Goal: Task Accomplishment & Management: Complete application form

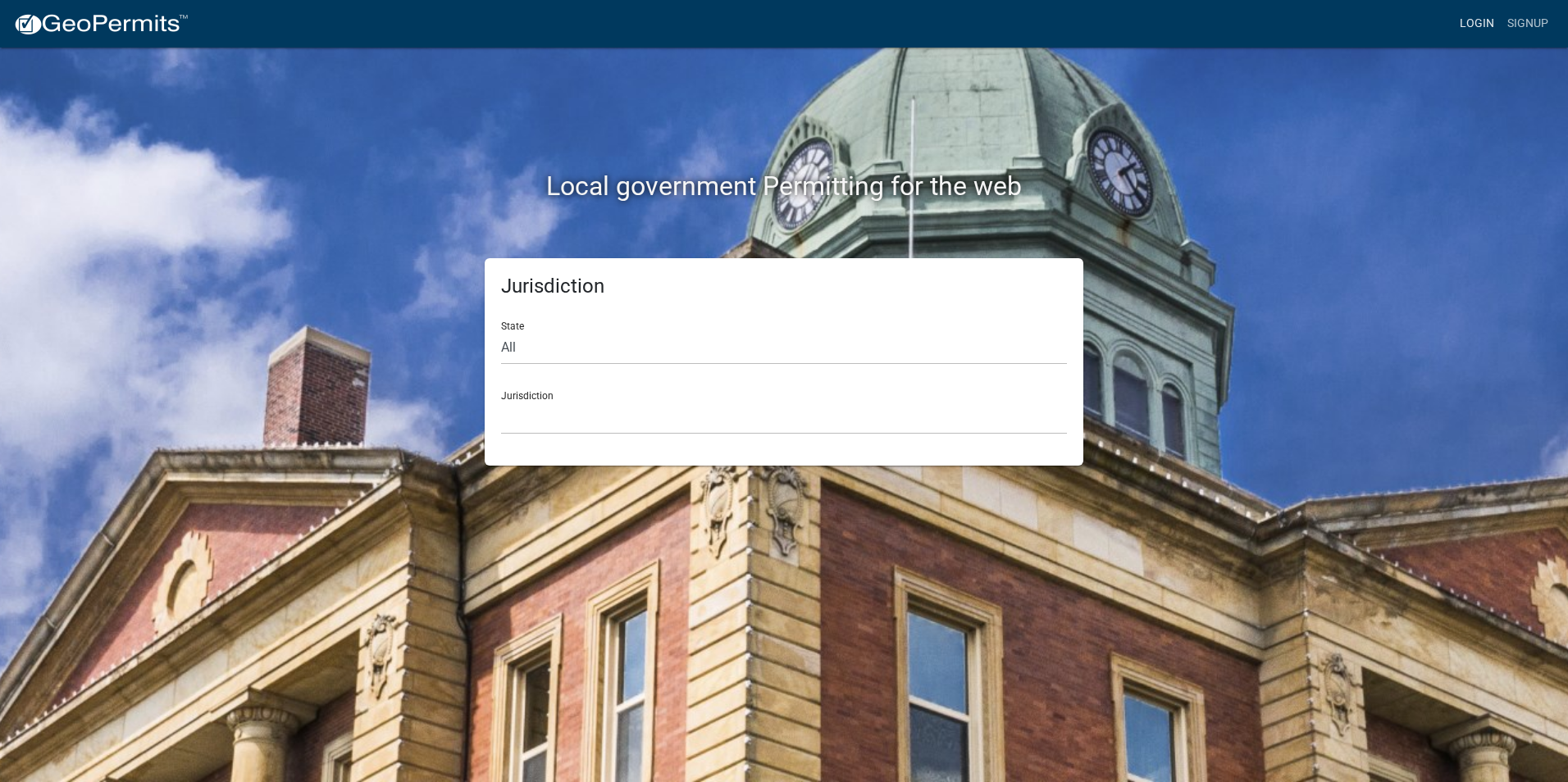
click at [1478, 26] on link "Login" at bounding box center [1477, 24] width 47 height 31
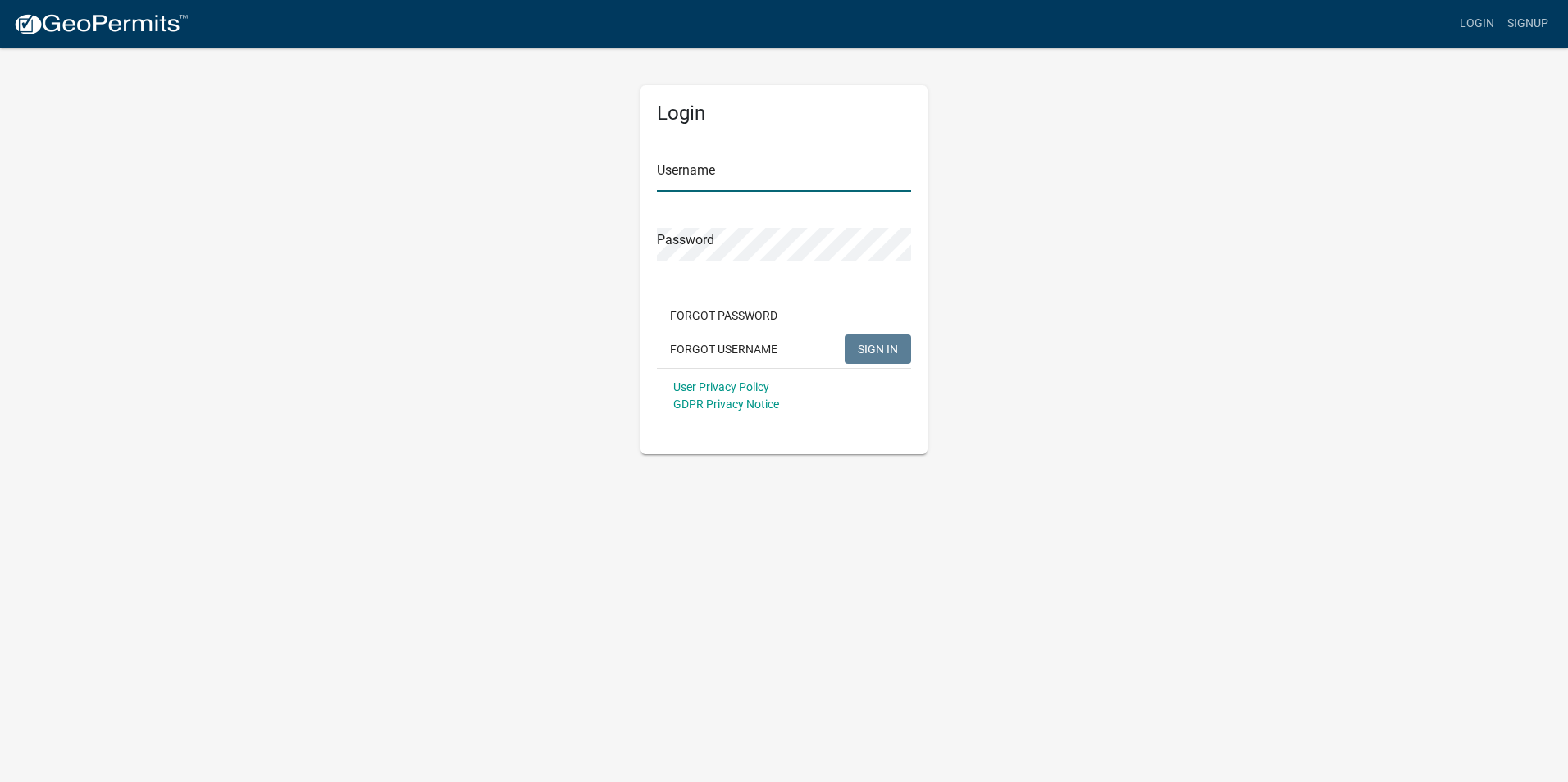
type input "[PERSON_NAME][EMAIL_ADDRESS][PERSON_NAME][DOMAIN_NAME]"
click at [867, 348] on span "SIGN IN" at bounding box center [878, 348] width 41 height 13
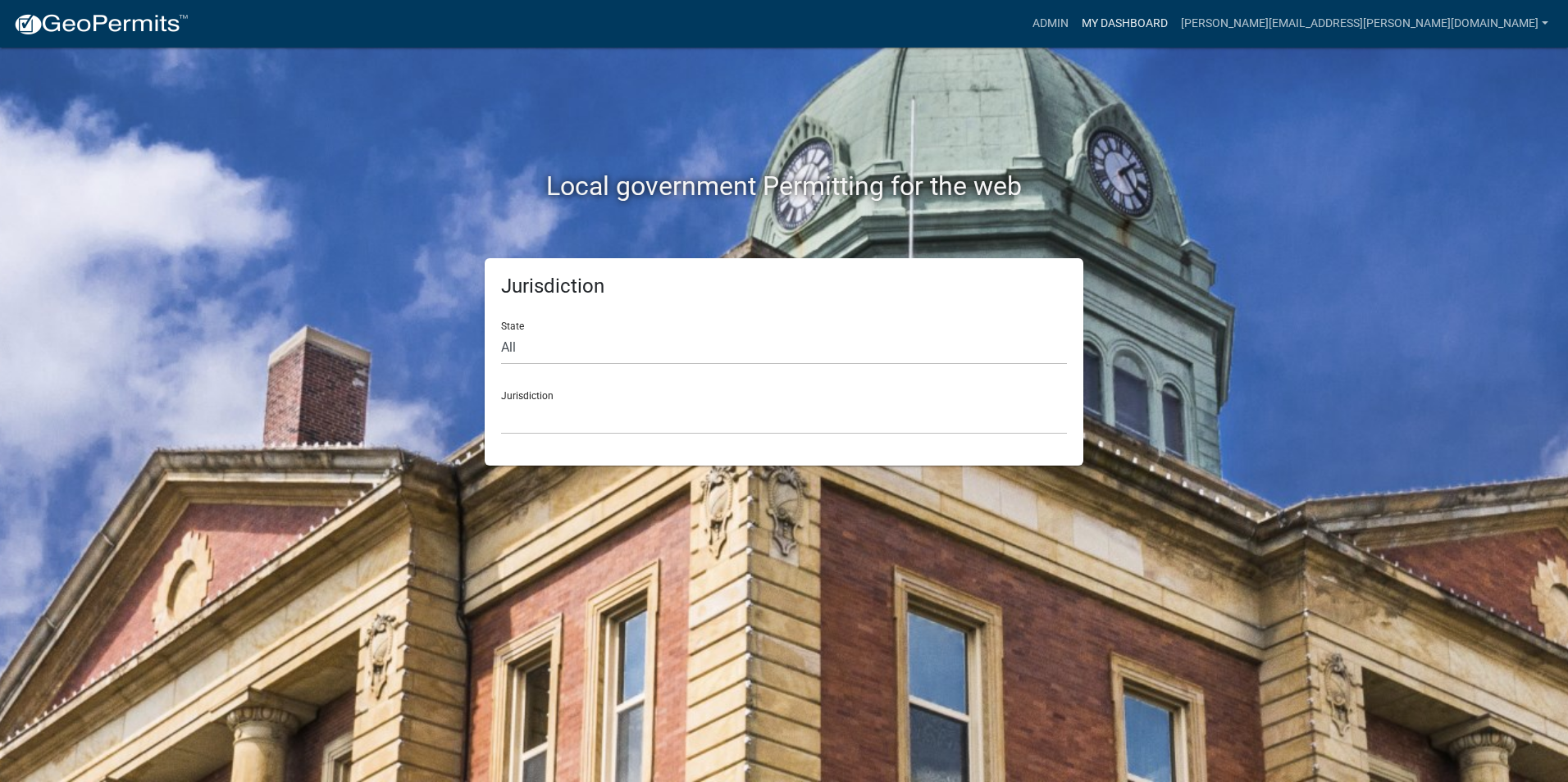
click at [1174, 22] on link "My Dashboard" at bounding box center [1125, 24] width 100 height 31
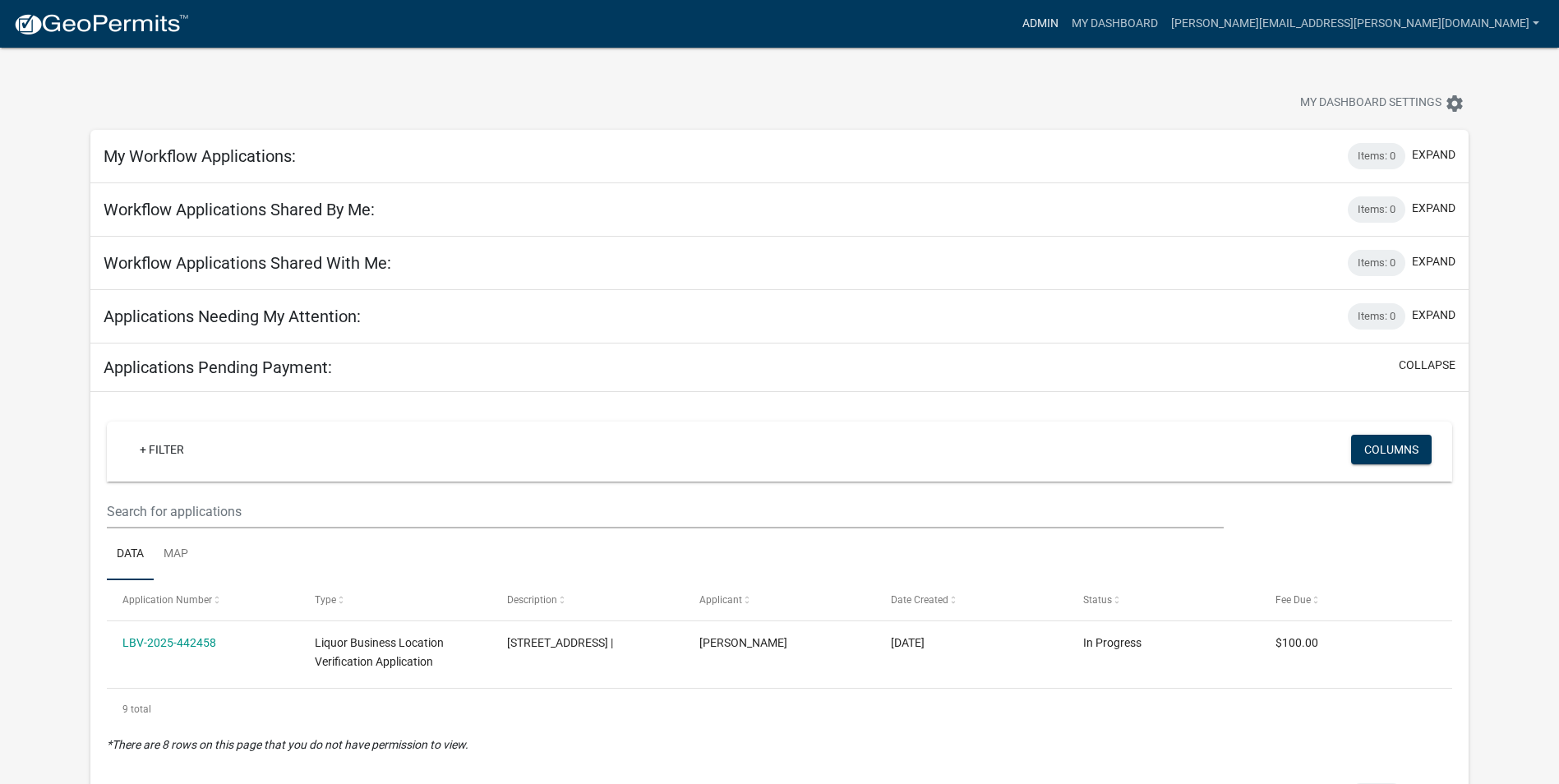
click at [1065, 24] on link "Admin" at bounding box center [1040, 24] width 49 height 31
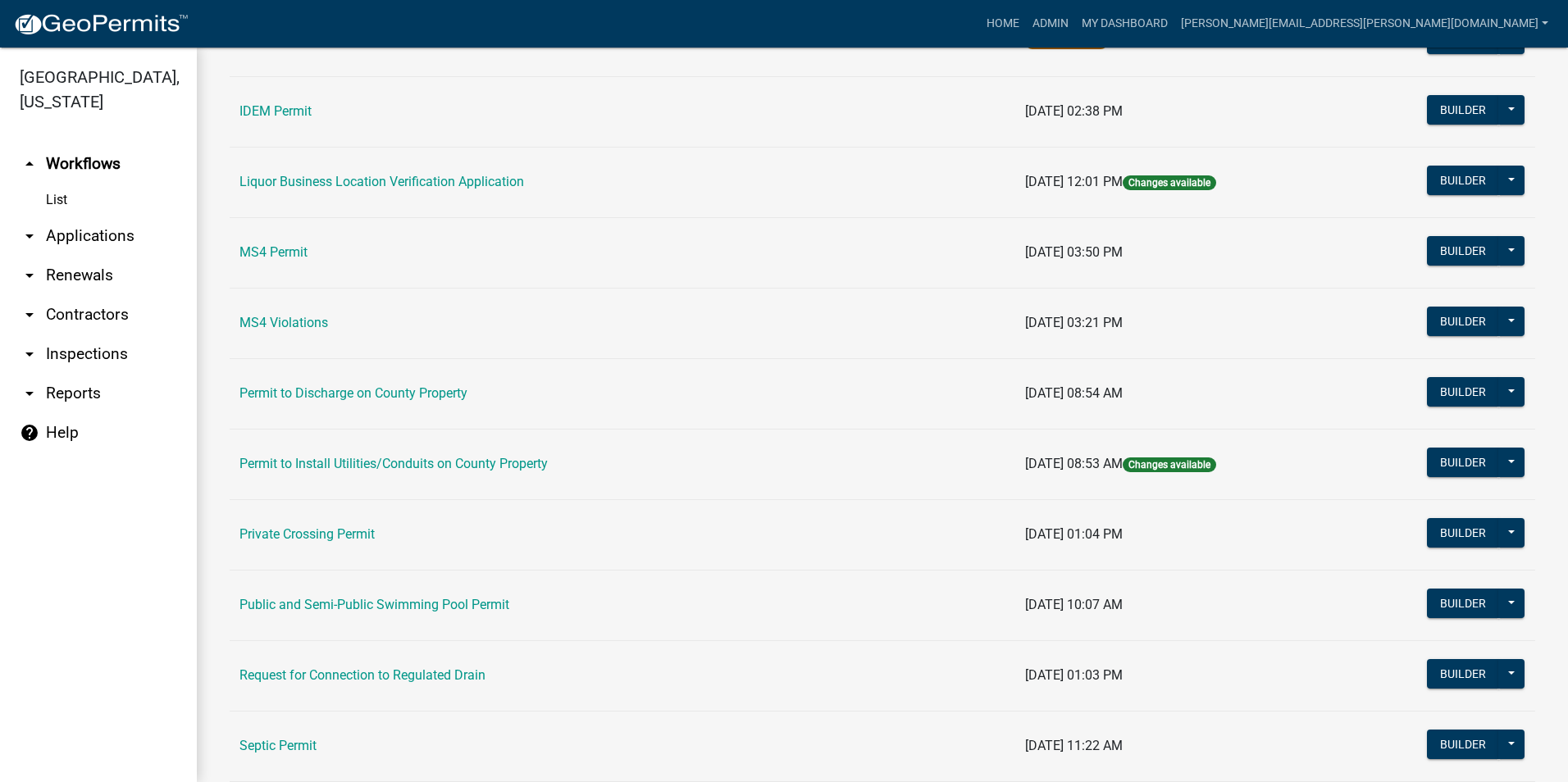
scroll to position [1380, 0]
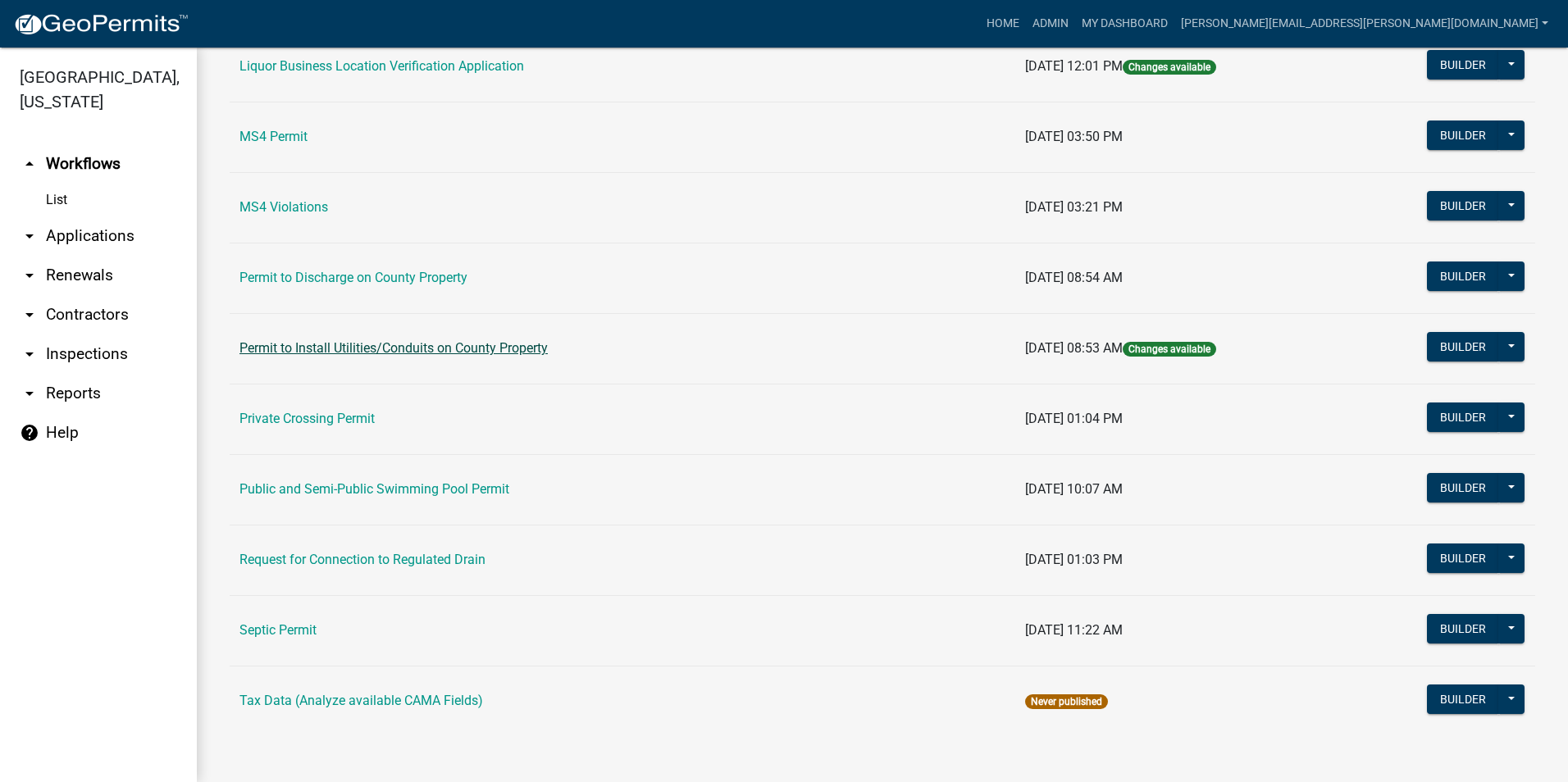
click at [538, 351] on link "Permit to Install Utilities/Conduits on County Property" at bounding box center [393, 348] width 308 height 15
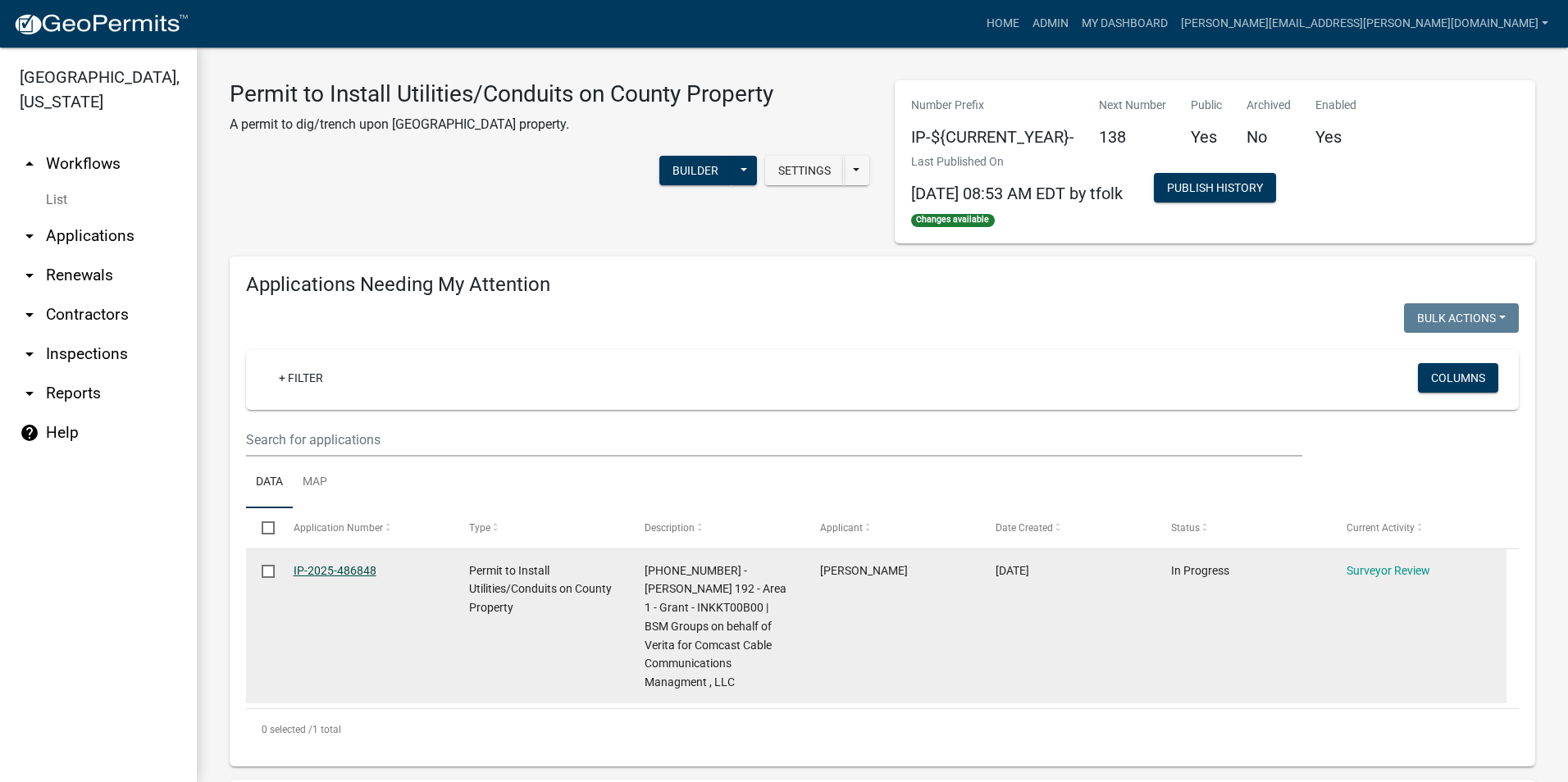
click at [365, 572] on link "IP-2025-486848" at bounding box center [335, 570] width 83 height 13
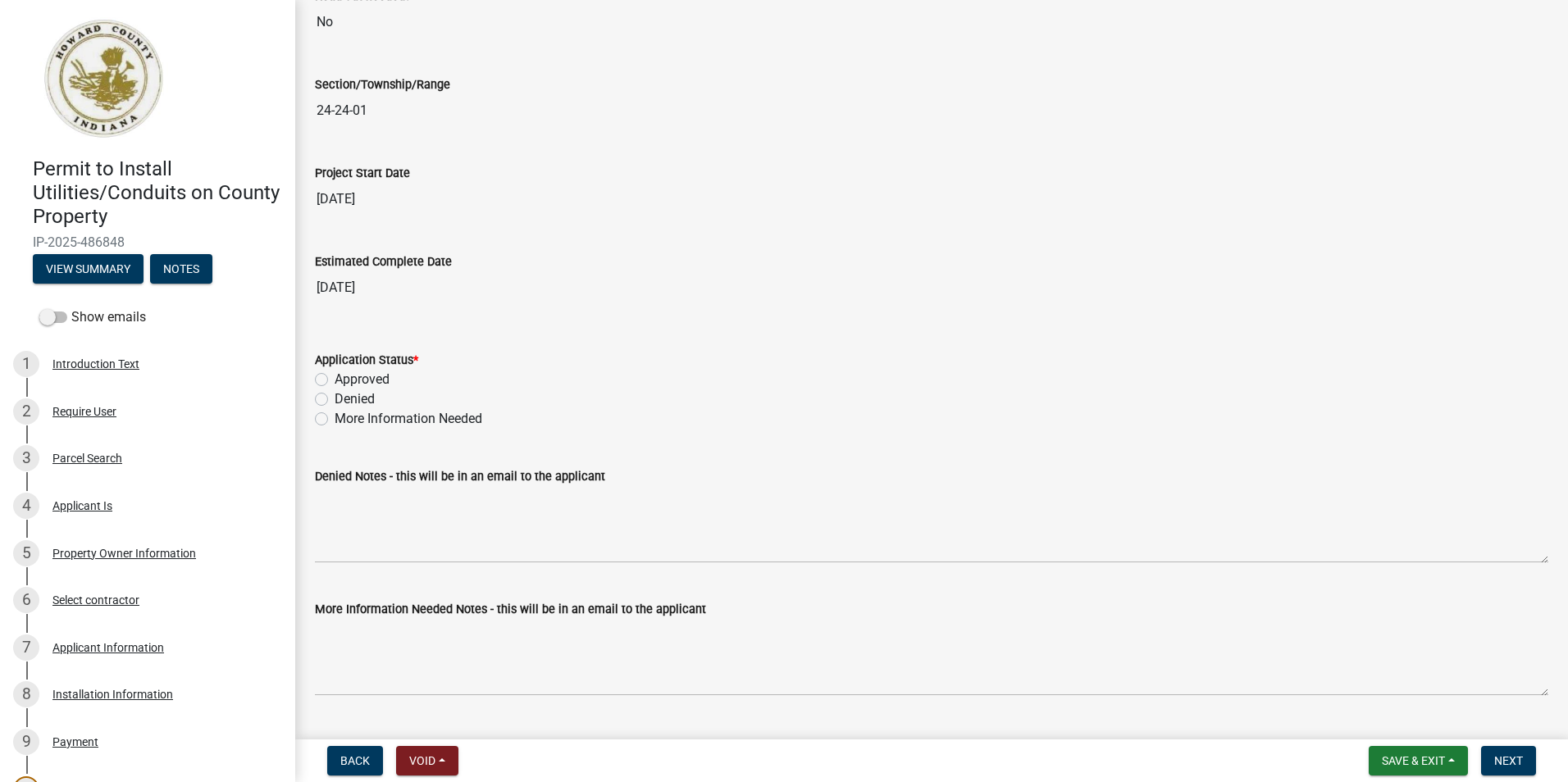
scroll to position [2623, 0]
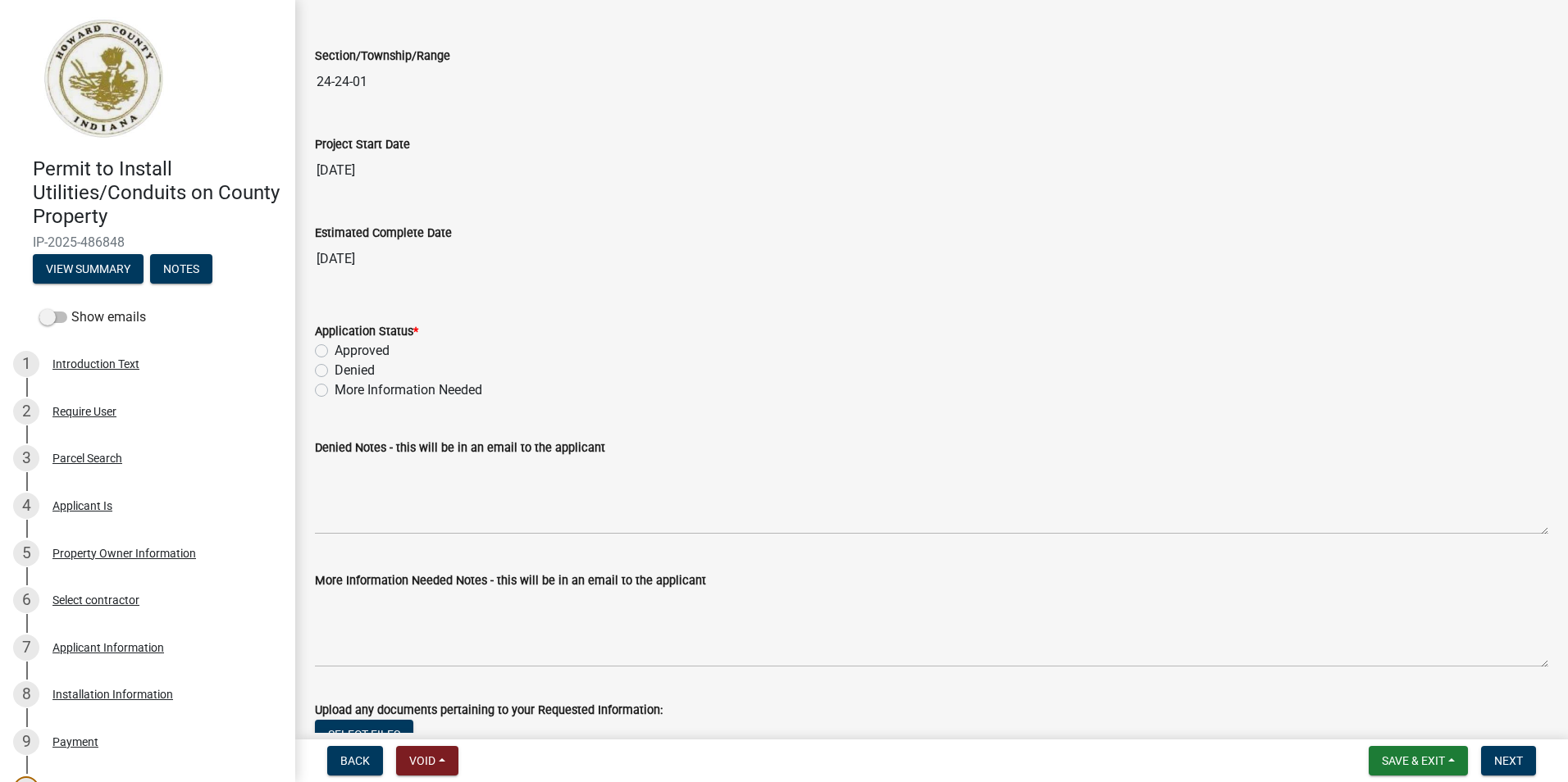
click at [334, 388] on label "More Information Needed" at bounding box center [408, 390] width 148 height 19
click at [334, 388] on input "More Information Needed" at bounding box center [339, 386] width 11 height 11
radio input "true"
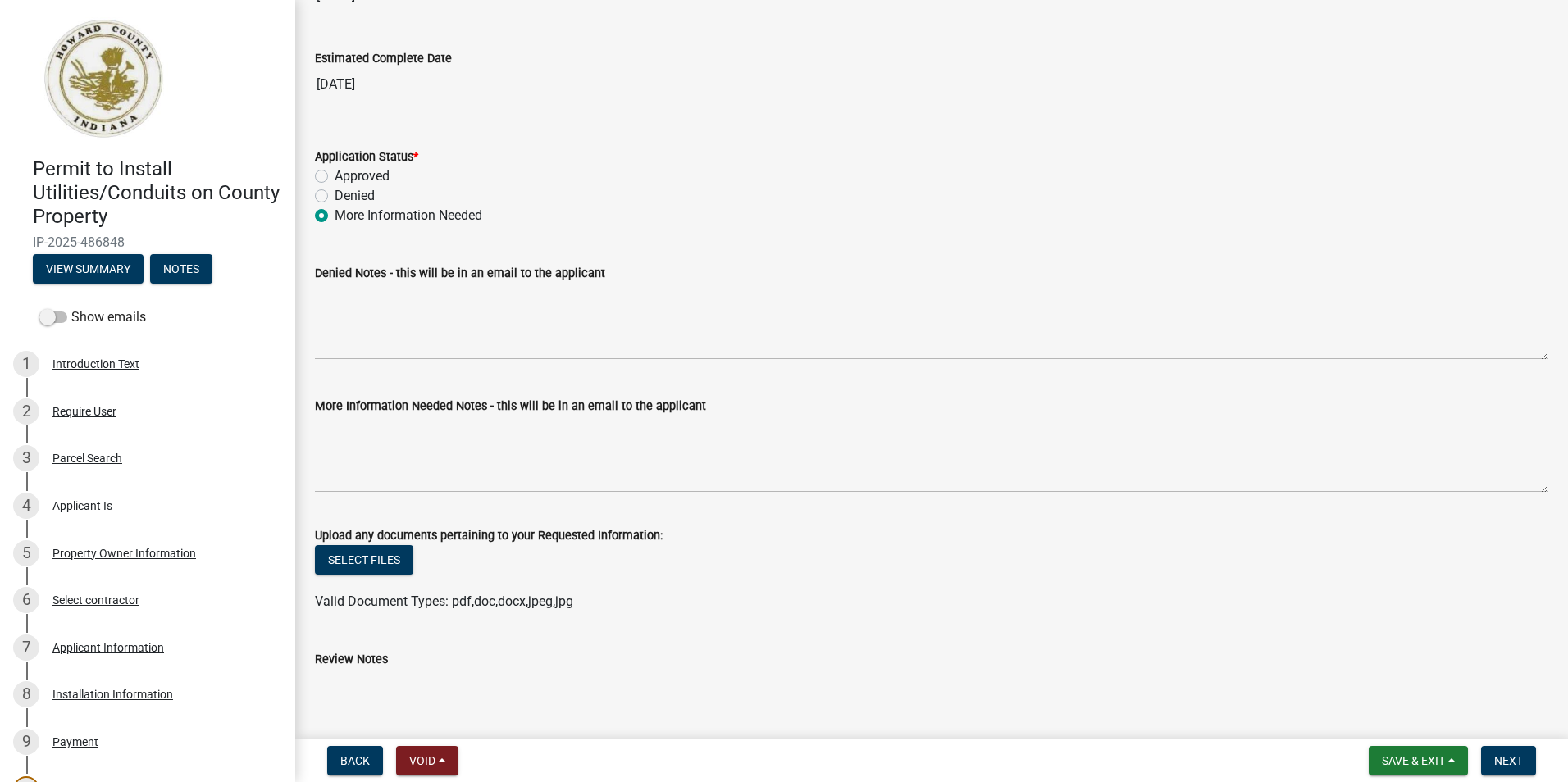
scroll to position [2869, 0]
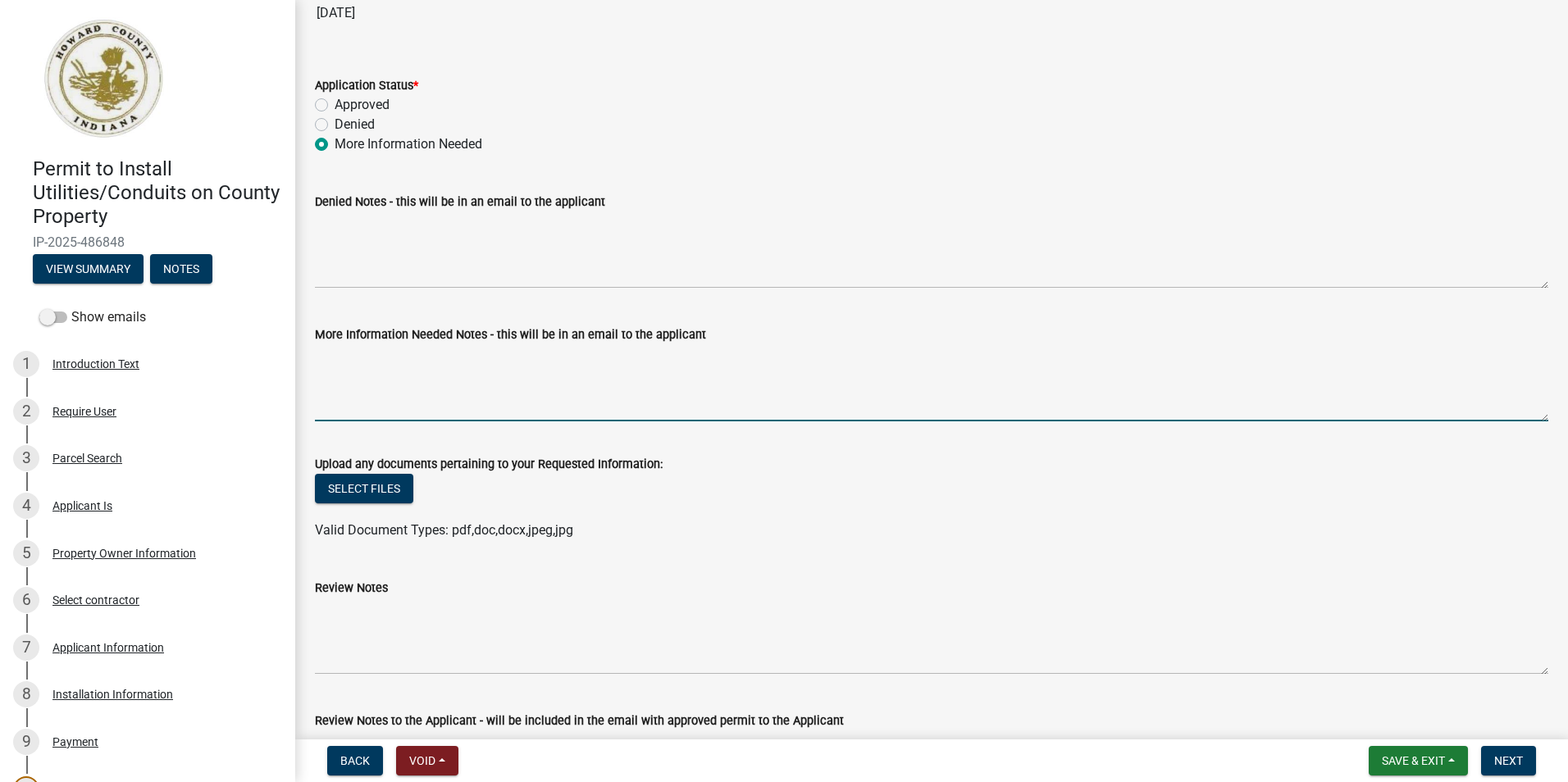
click at [359, 377] on textarea "More Information Needed Notes - this will be in an email to the applicant" at bounding box center [931, 382] width 1233 height 77
click at [815, 357] on textarea "Please revise as shown in attached sheets. Please upload revised prints for app…" at bounding box center [931, 382] width 1233 height 77
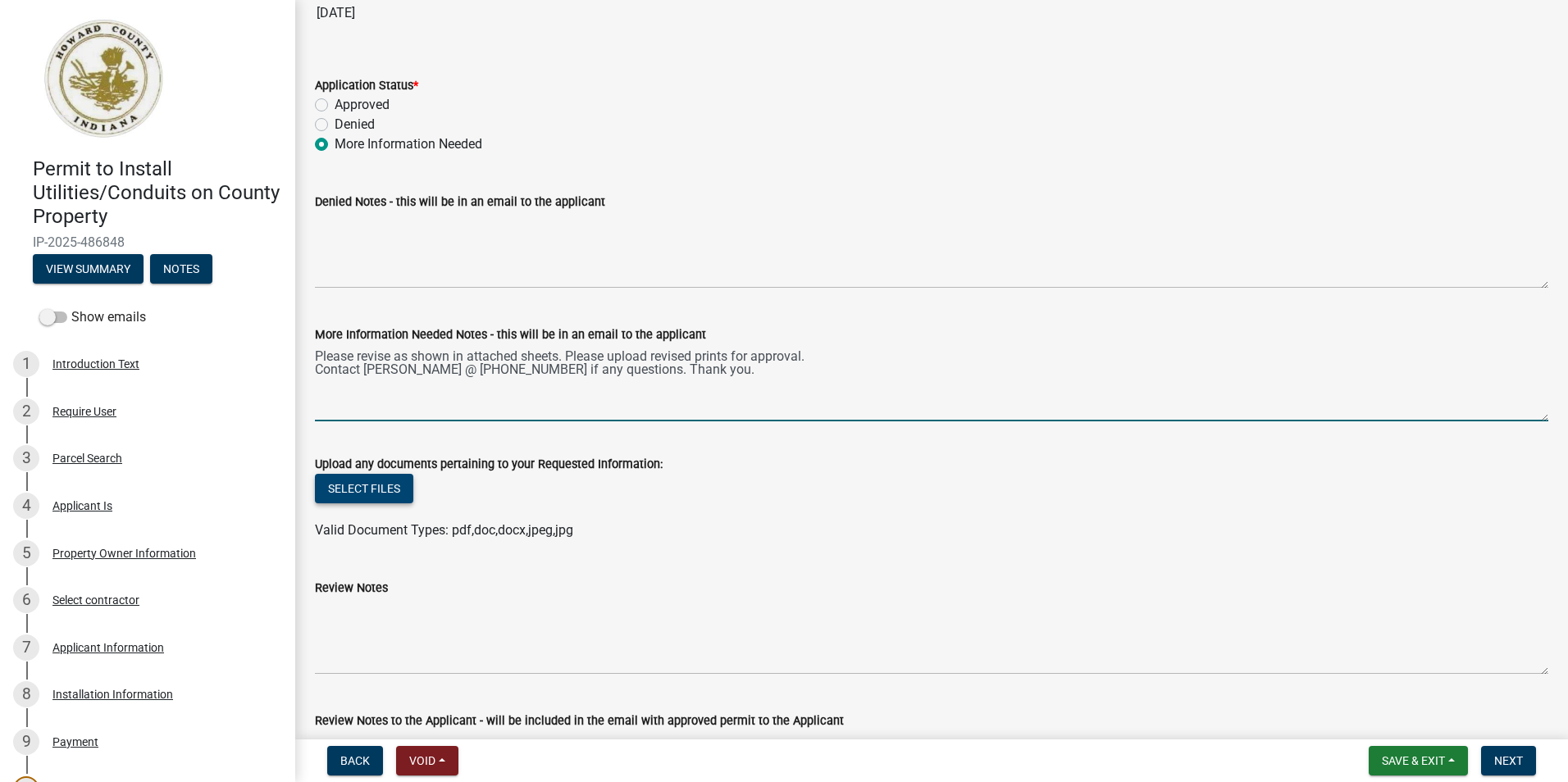
type textarea "Please revise as shown in attached sheets. Please upload revised prints for app…"
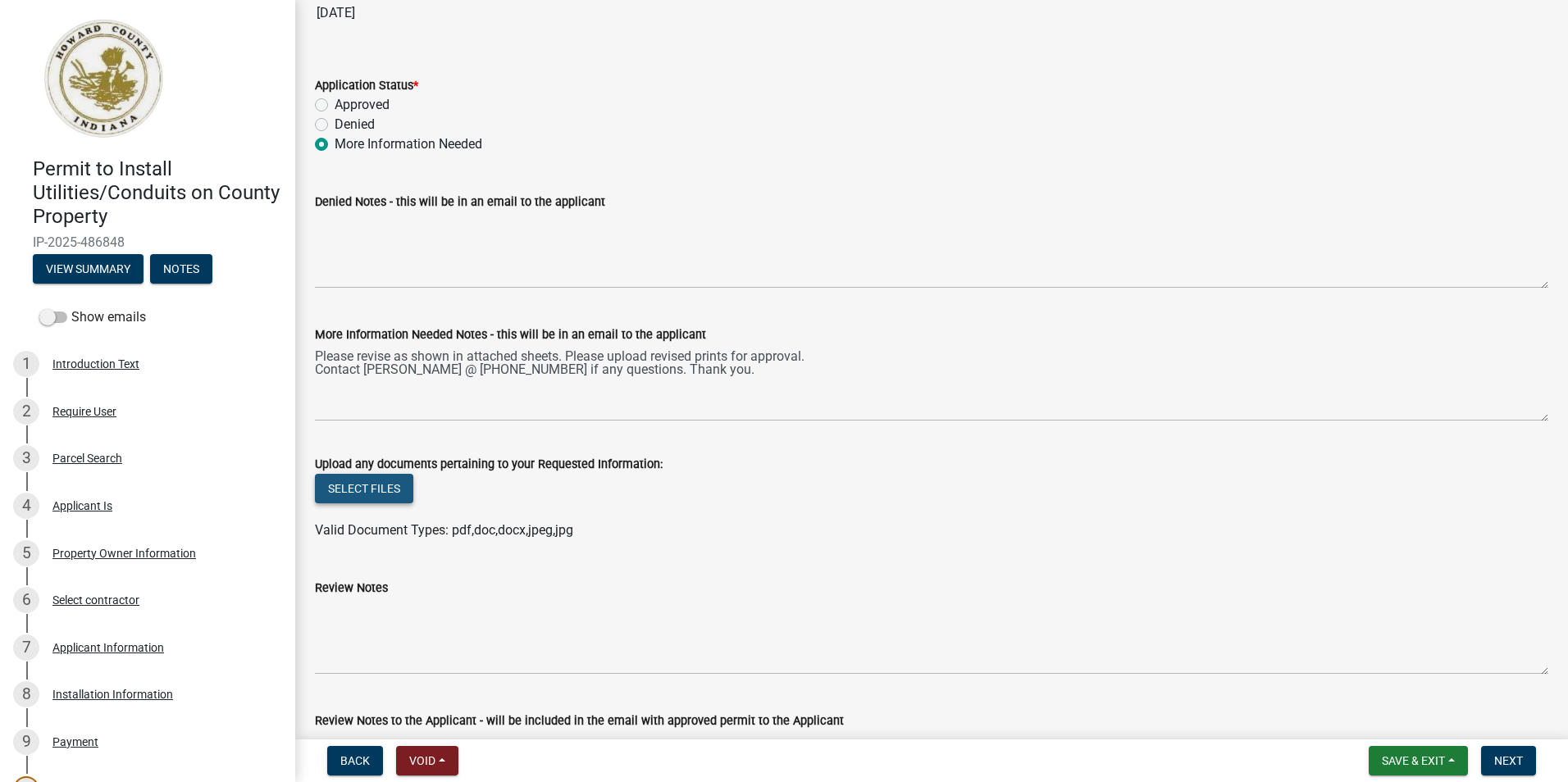
click at [368, 495] on button "Select files" at bounding box center [364, 488] width 99 height 30
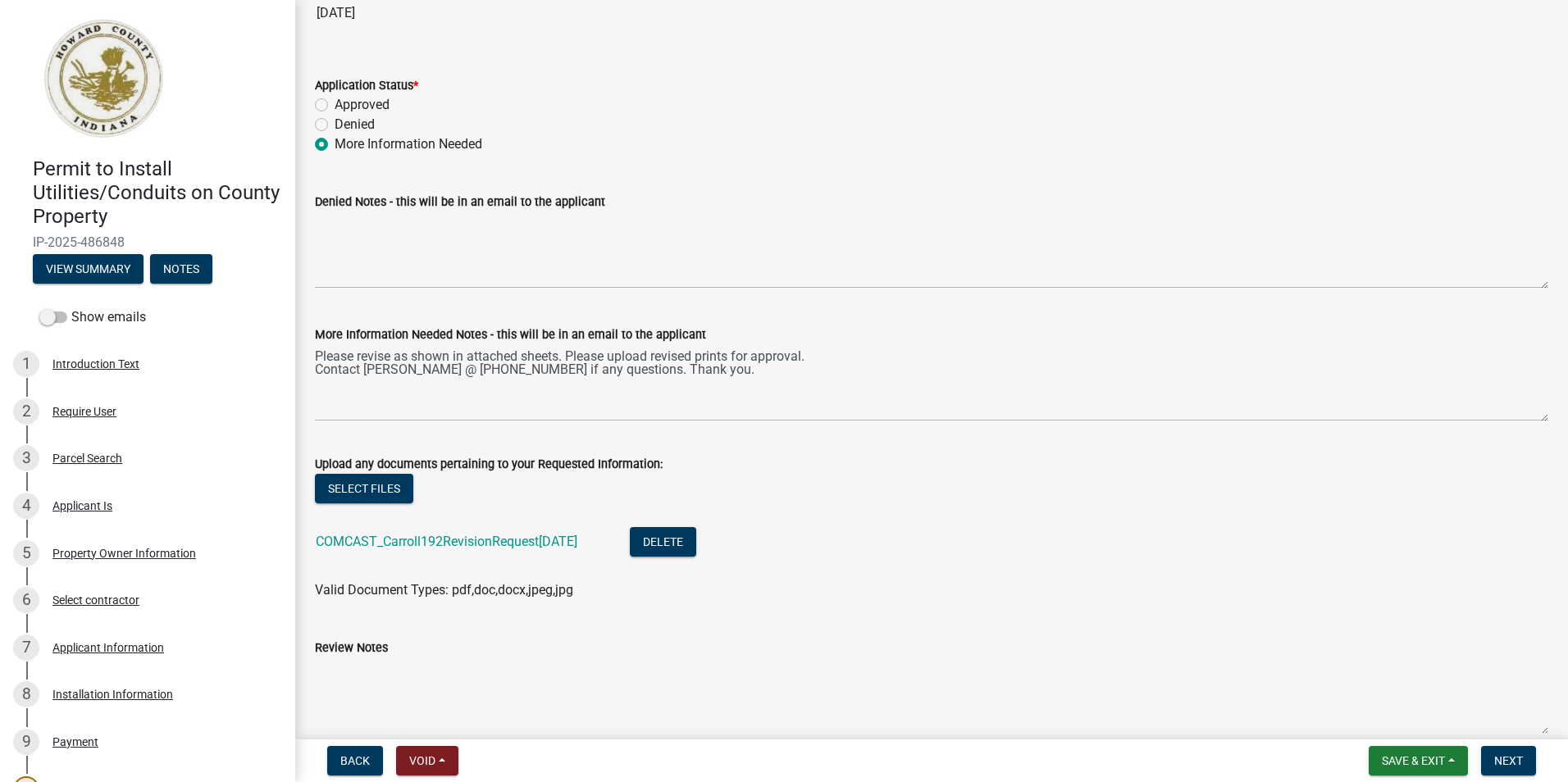
click at [844, 646] on div "Review Notes" at bounding box center [931, 647] width 1233 height 19
click at [433, 544] on link "COMCAST_Carroll192RevisionRequest15OCT2025" at bounding box center [446, 542] width 262 height 15
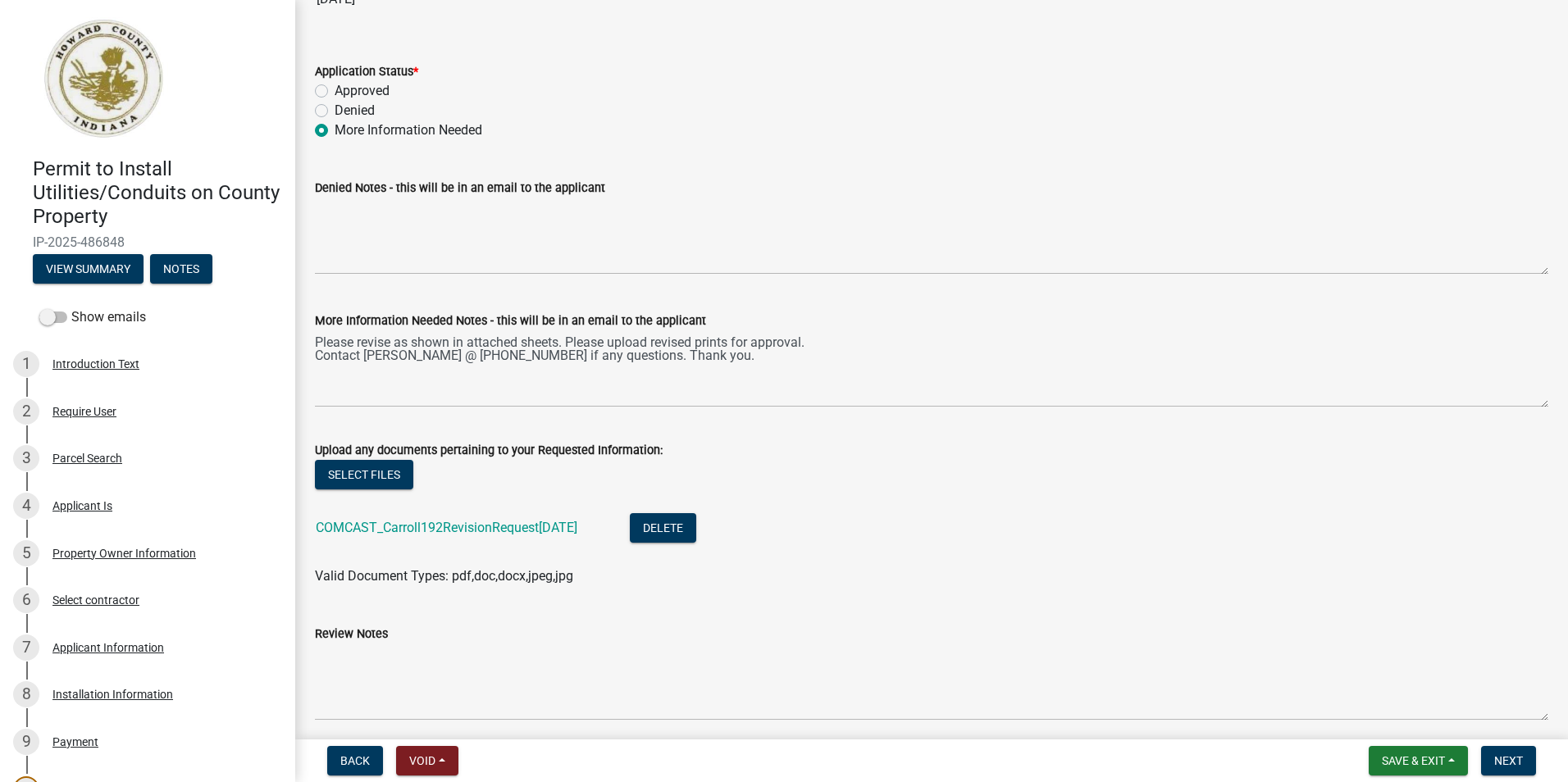
scroll to position [2786, 0]
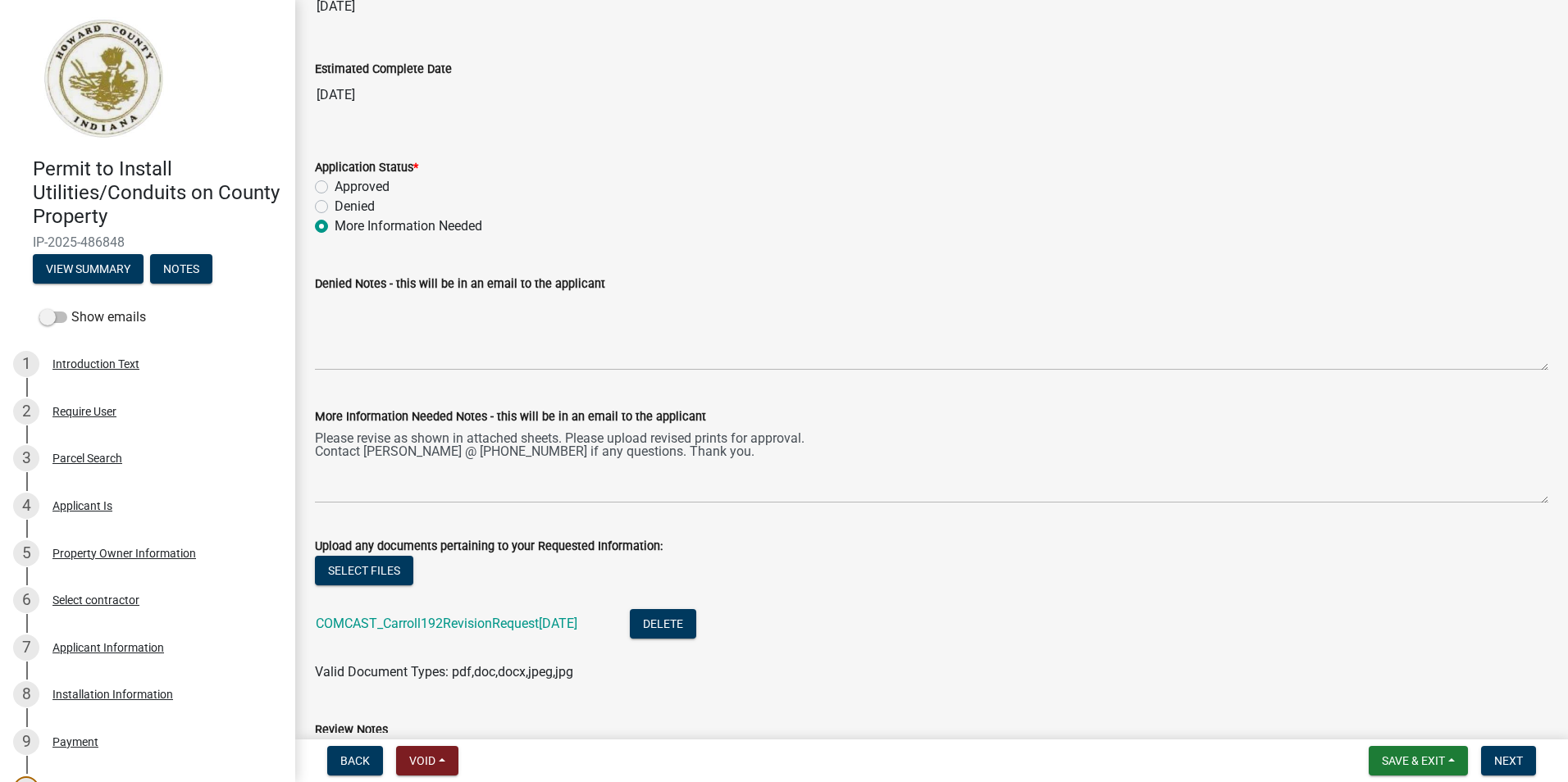
click at [1158, 591] on ul "COMCAST_Carroll192RevisionRequest15OCT2025 Delete" at bounding box center [931, 626] width 1233 height 73
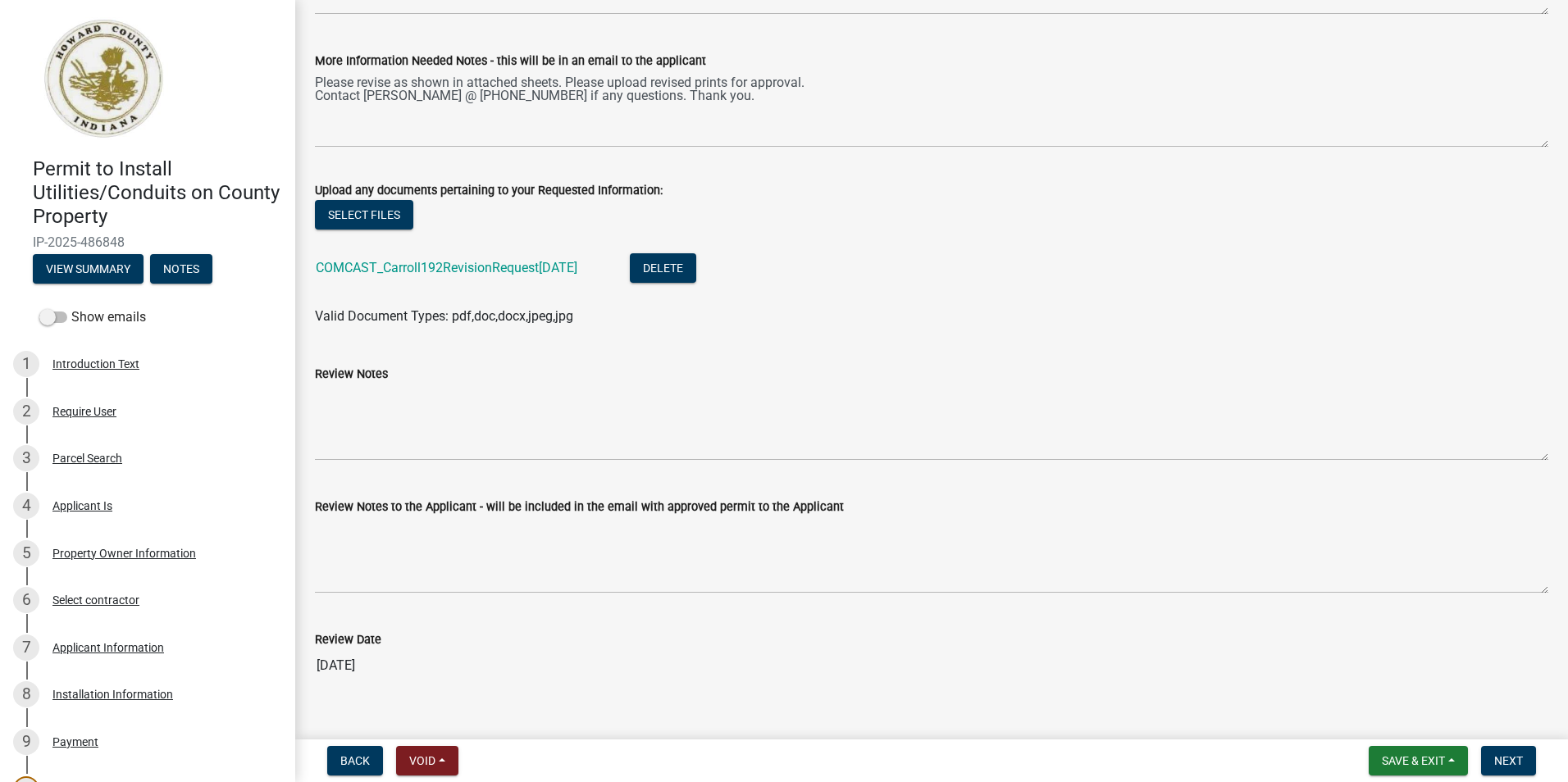
scroll to position [3168, 0]
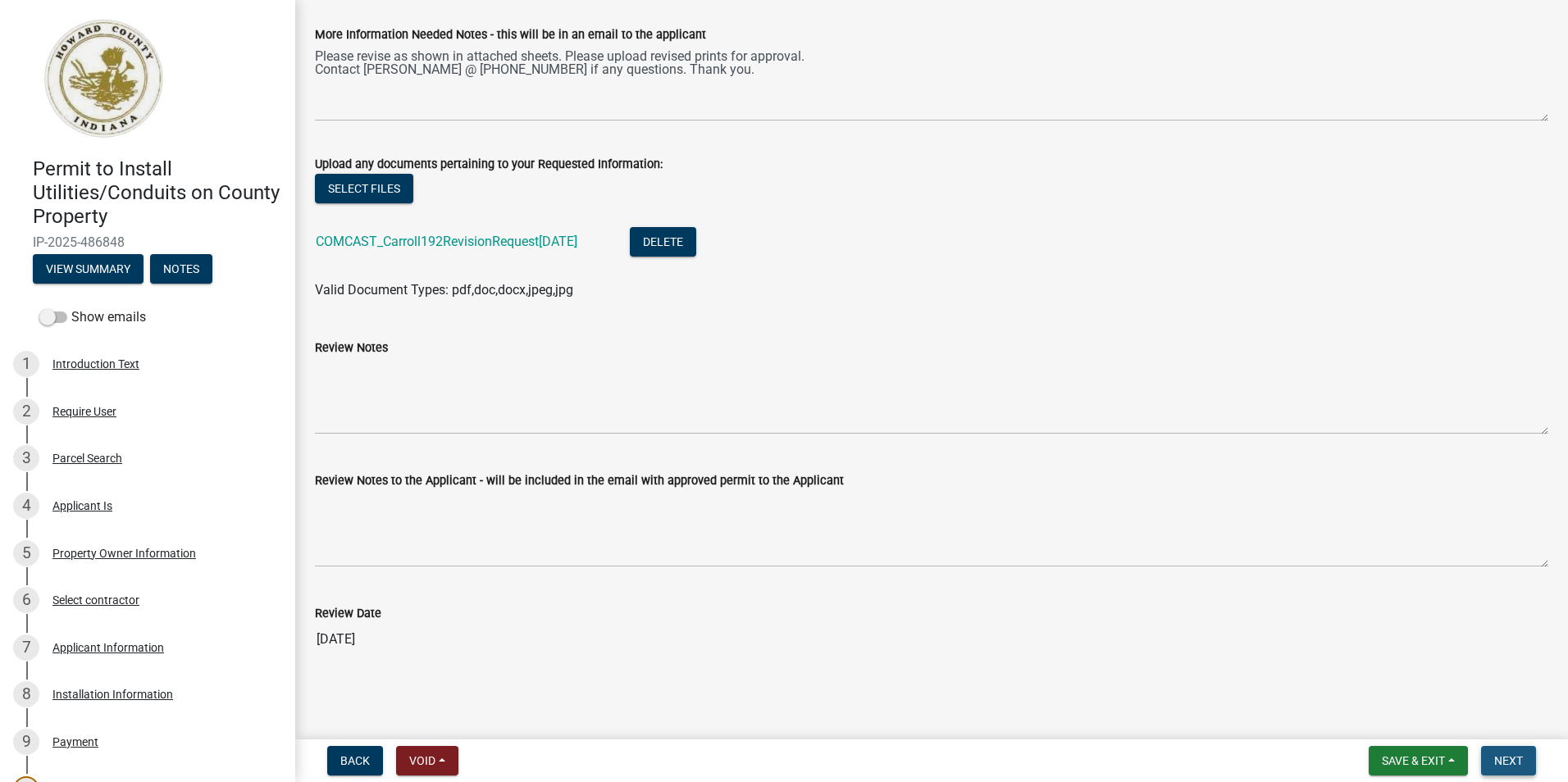
click at [1515, 758] on span "Next" at bounding box center [1508, 761] width 29 height 13
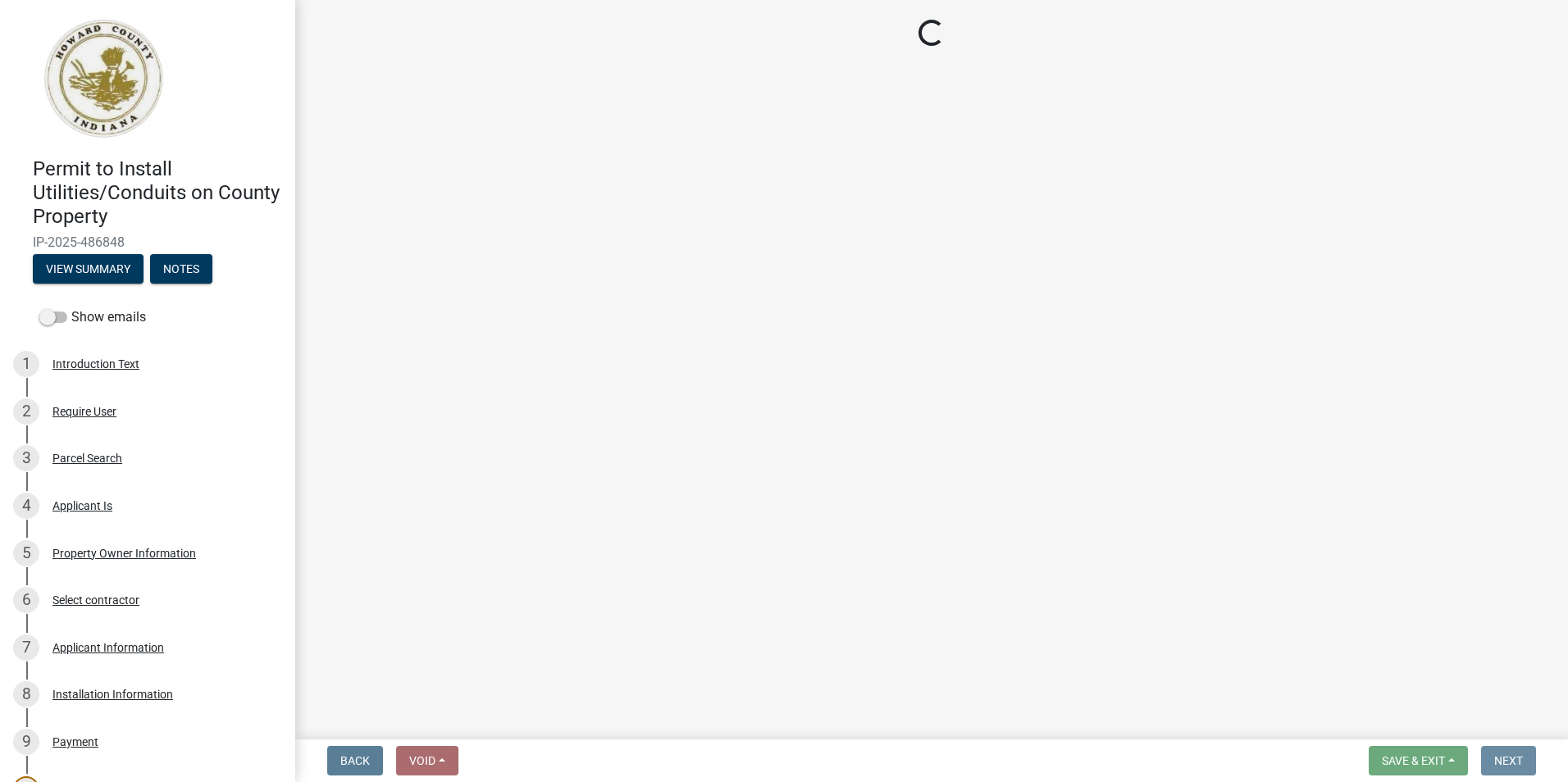
scroll to position [0, 0]
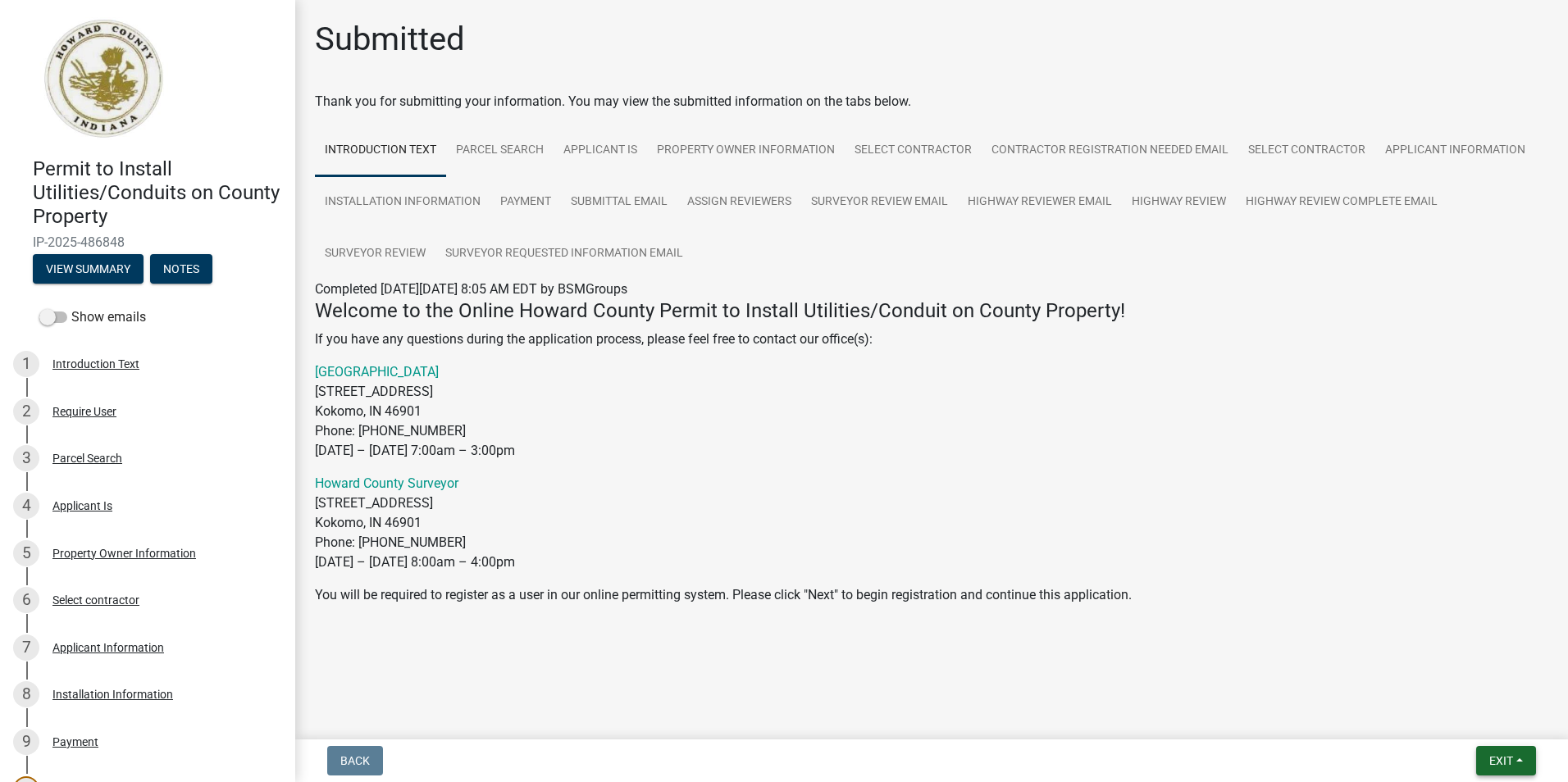
click at [1506, 758] on span "Exit" at bounding box center [1500, 761] width 24 height 13
click at [1467, 720] on button "Save & Exit" at bounding box center [1469, 718] width 131 height 40
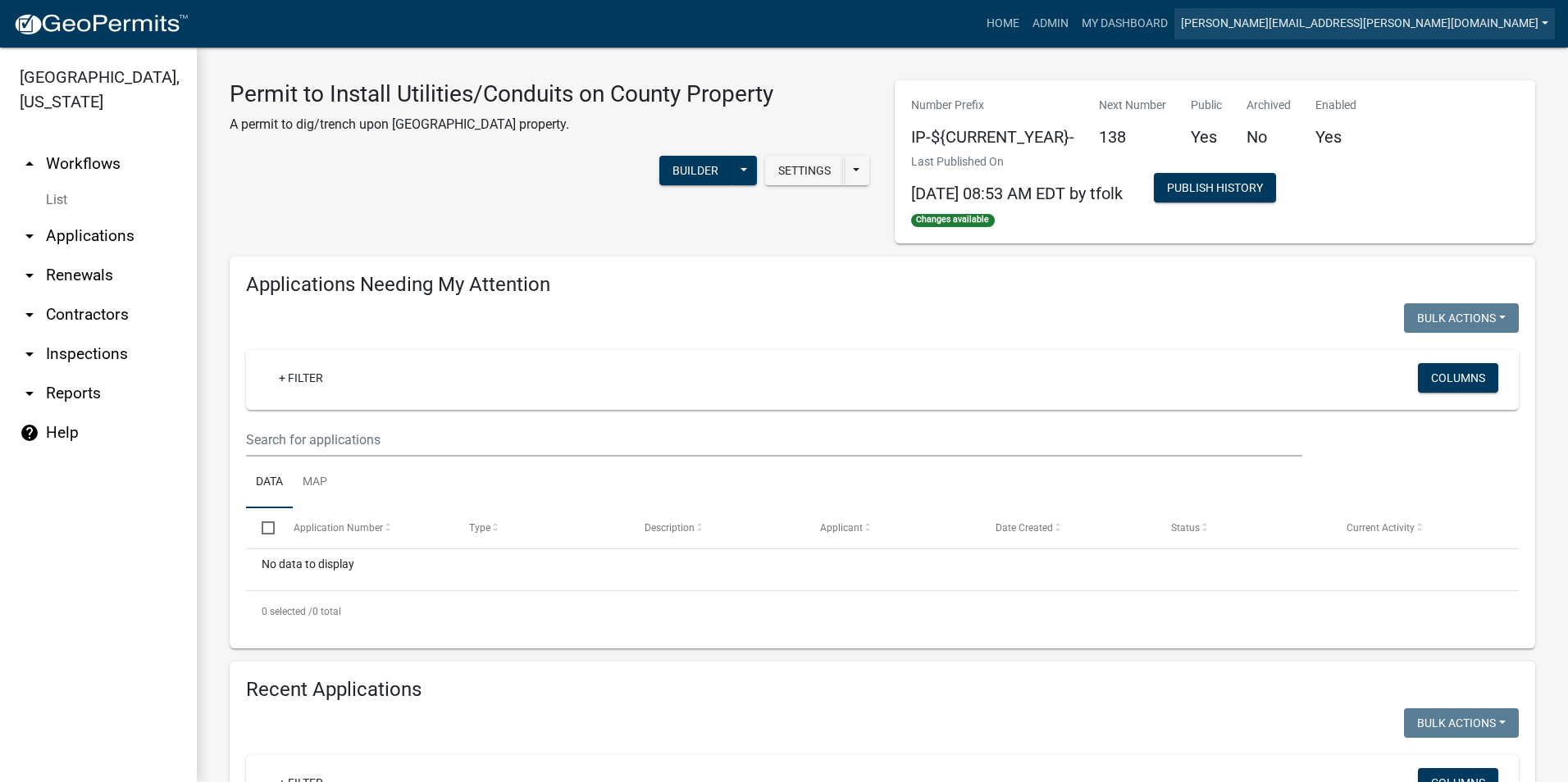
click at [1514, 19] on link "[PERSON_NAME][EMAIL_ADDRESS][PERSON_NAME][DOMAIN_NAME]" at bounding box center [1364, 24] width 381 height 31
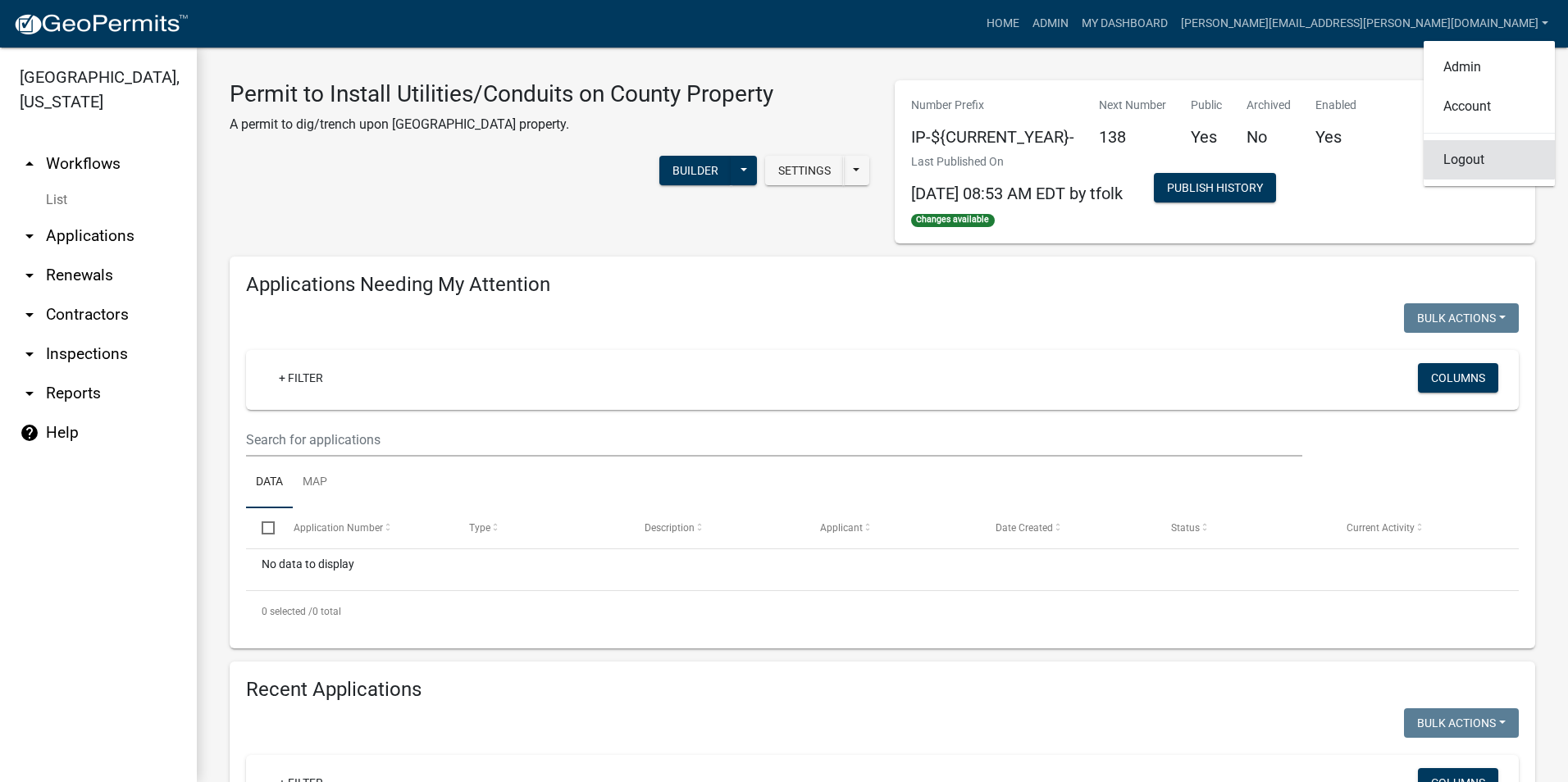
click at [1486, 159] on link "Logout" at bounding box center [1489, 159] width 131 height 40
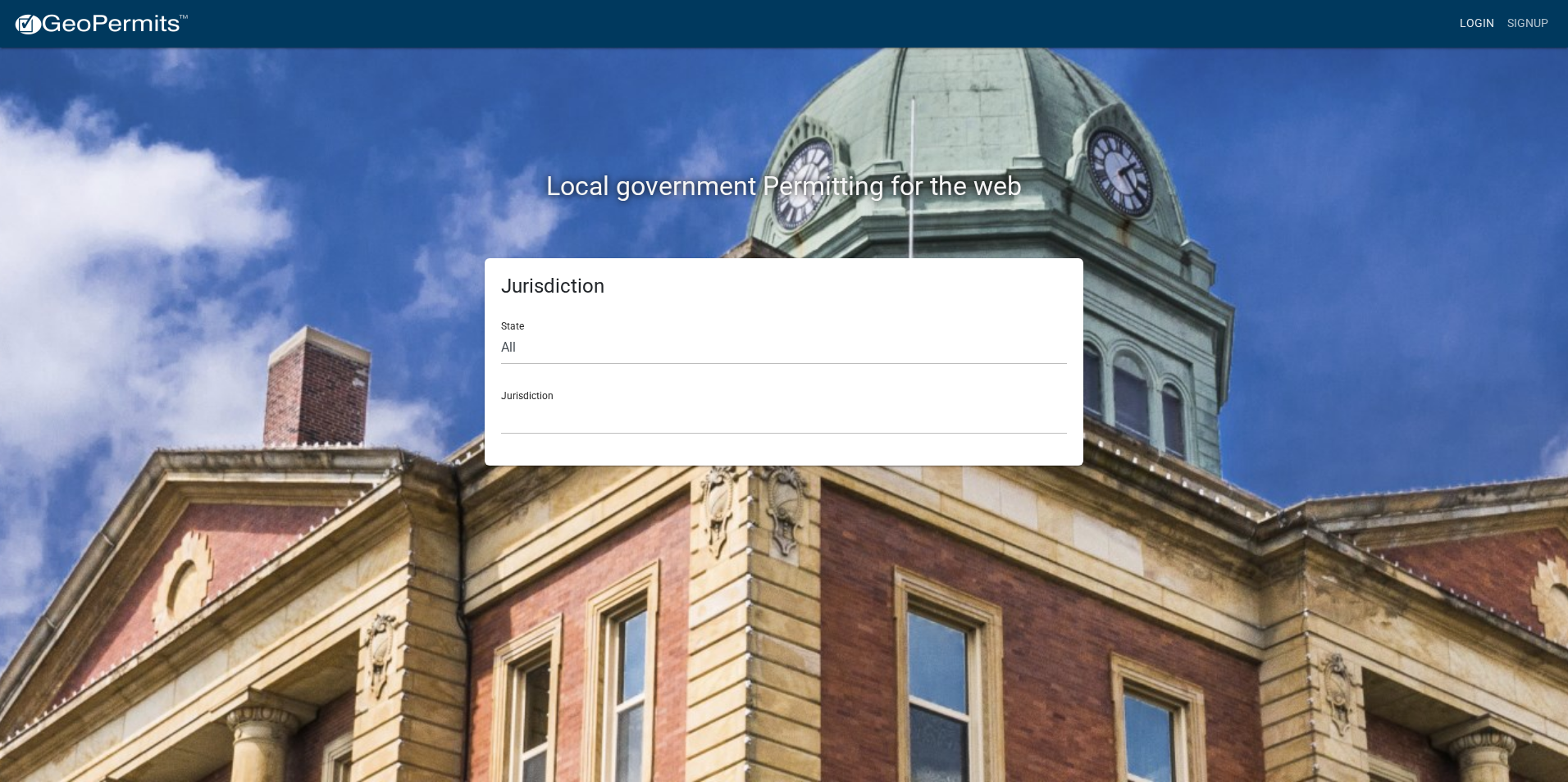
click at [1475, 25] on link "Login" at bounding box center [1477, 24] width 47 height 31
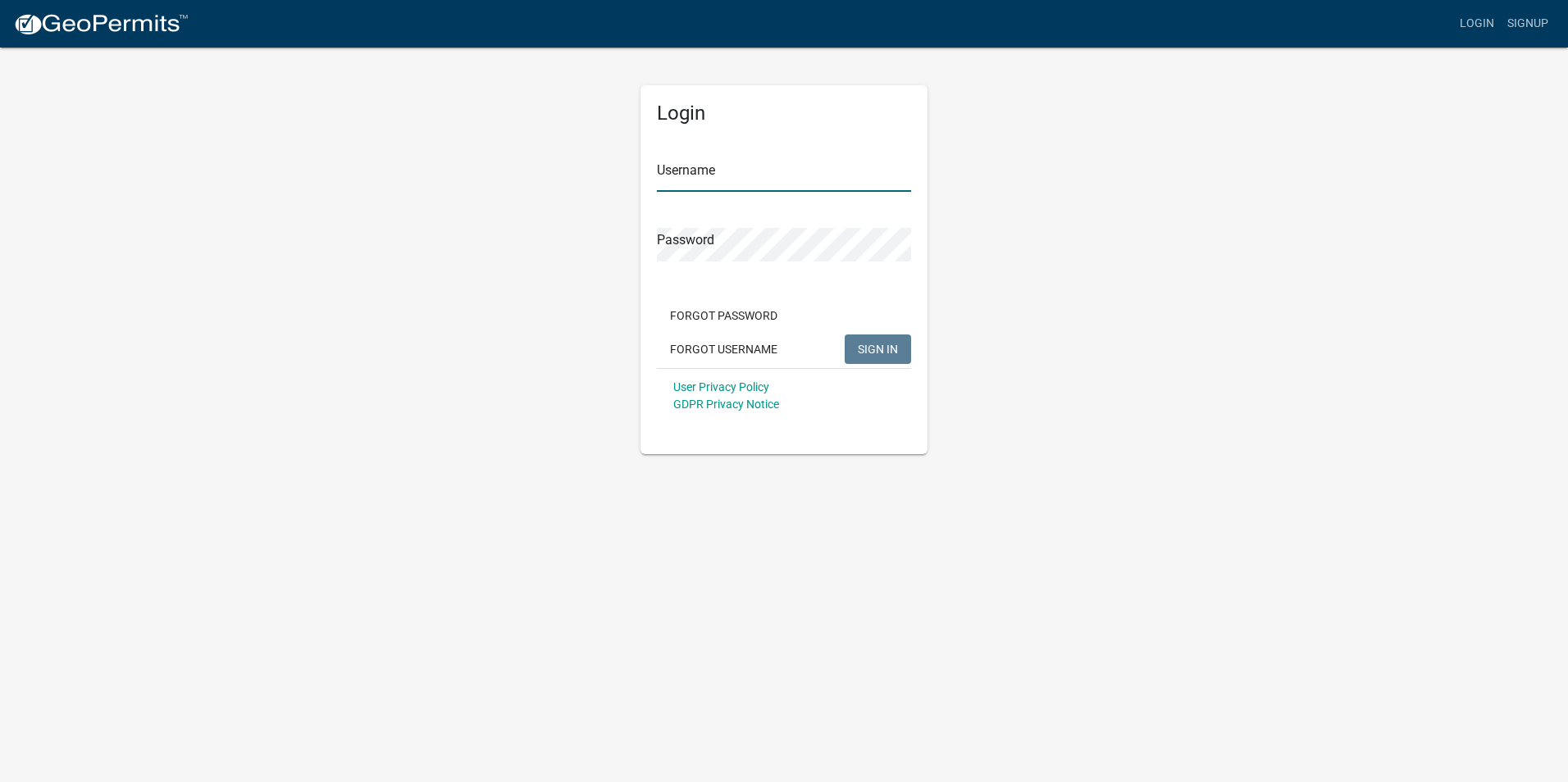
type input "[PERSON_NAME][EMAIL_ADDRESS][PERSON_NAME][DOMAIN_NAME]"
click at [885, 361] on button "SIGN IN" at bounding box center [878, 348] width 67 height 30
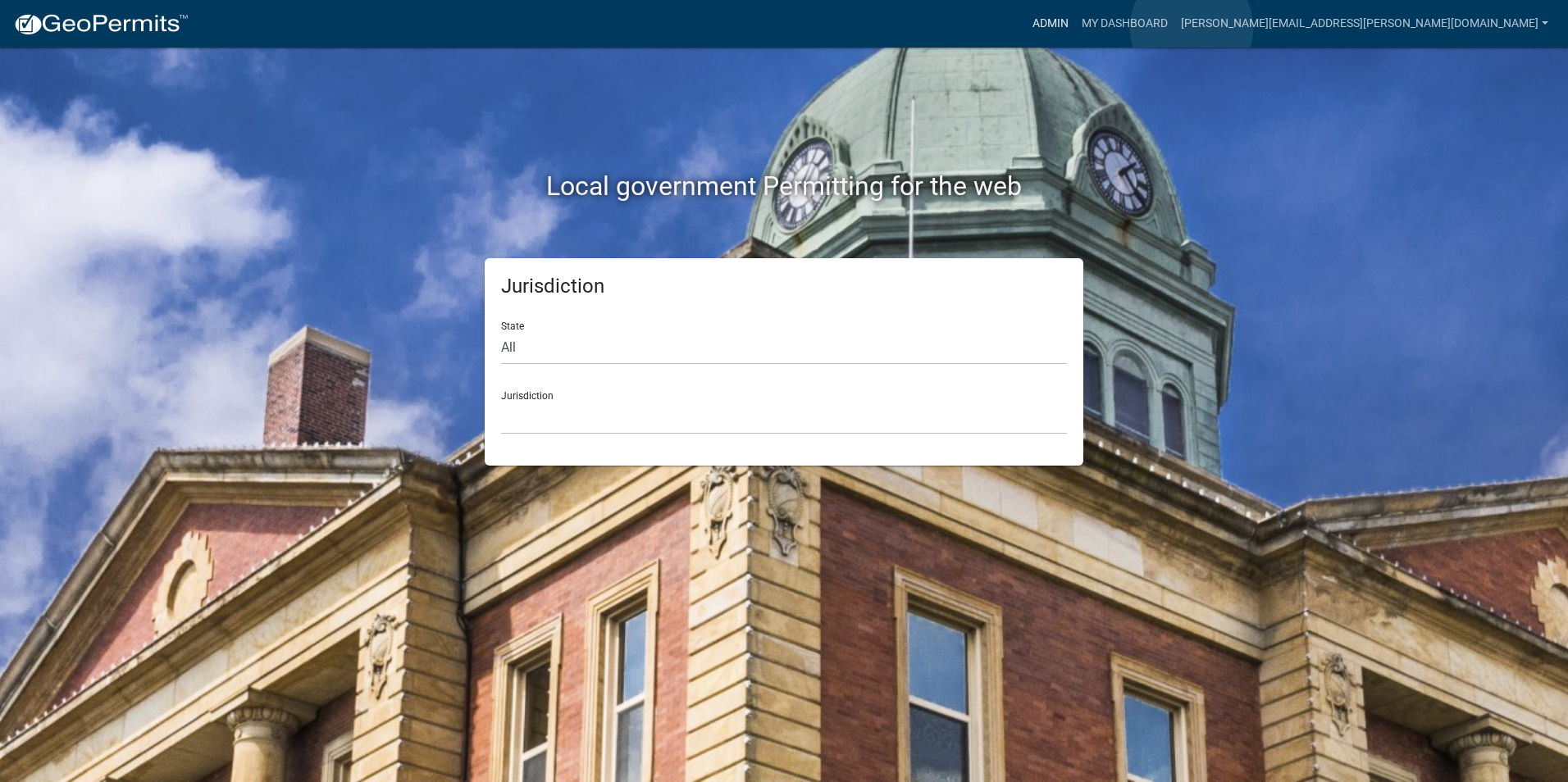
click at [1075, 28] on link "Admin" at bounding box center [1050, 24] width 49 height 31
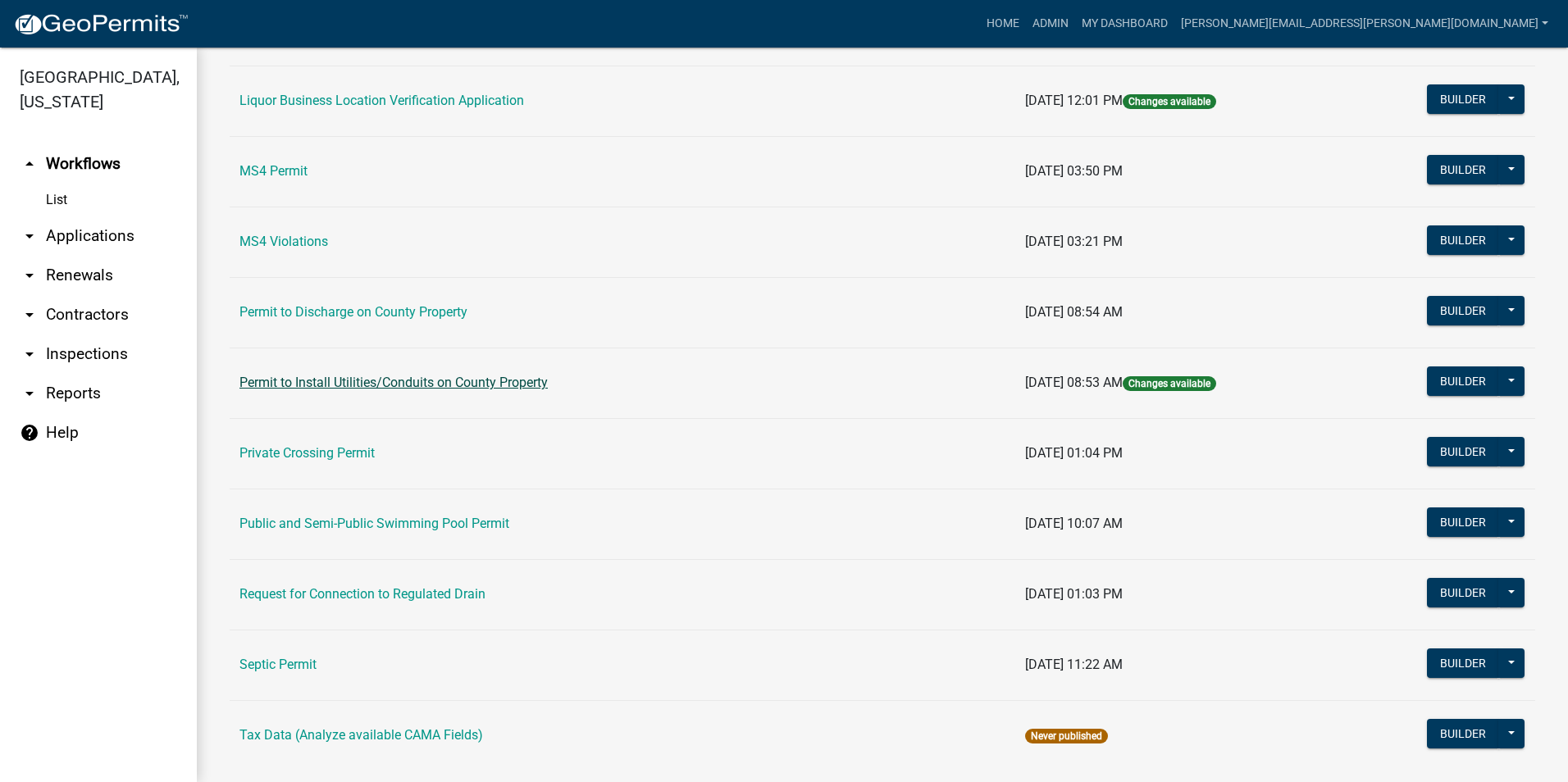
scroll to position [1380, 0]
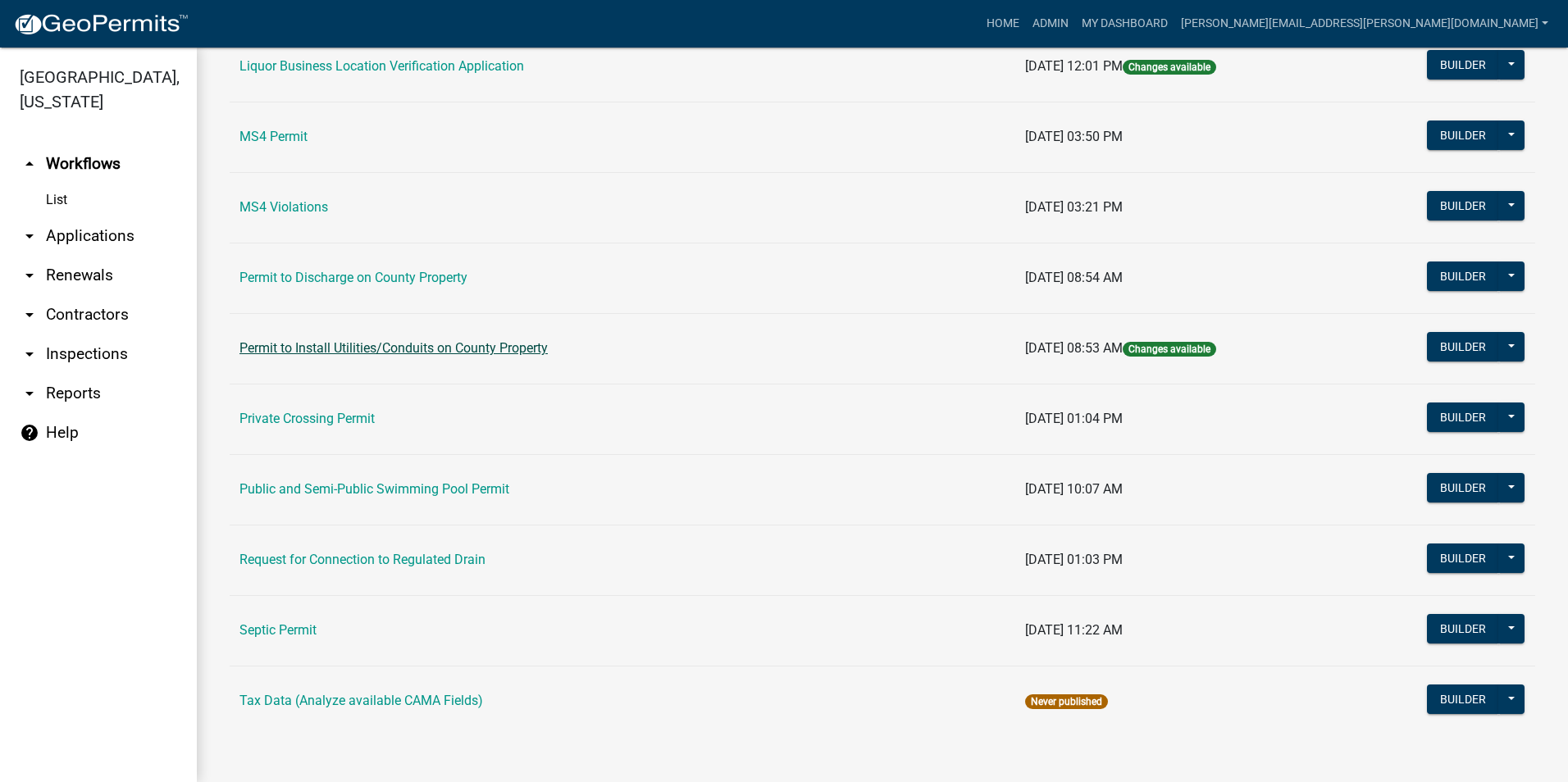
click at [522, 348] on link "Permit to Install Utilities/Conduits on County Property" at bounding box center [393, 348] width 308 height 15
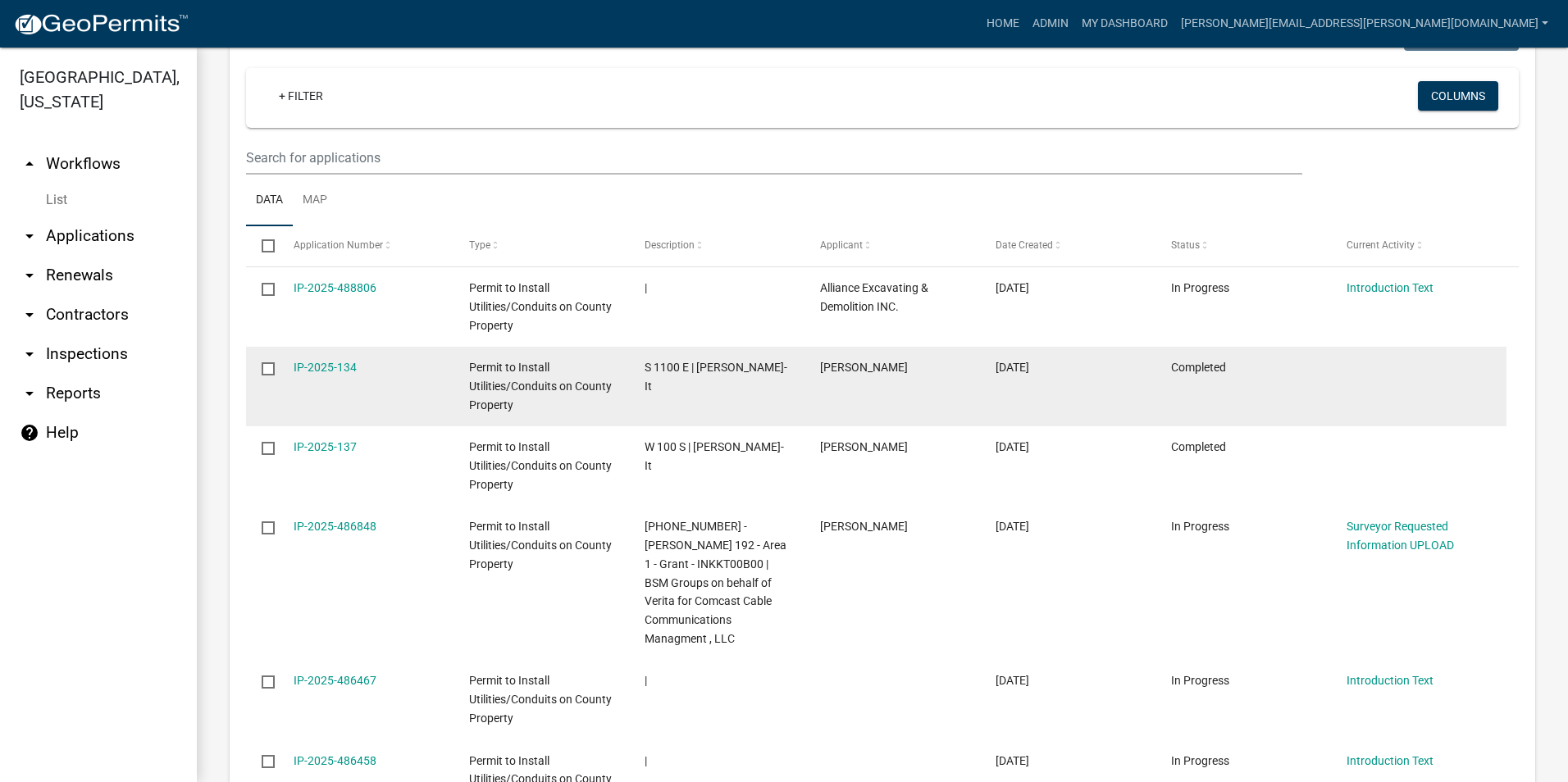
scroll to position [737, 0]
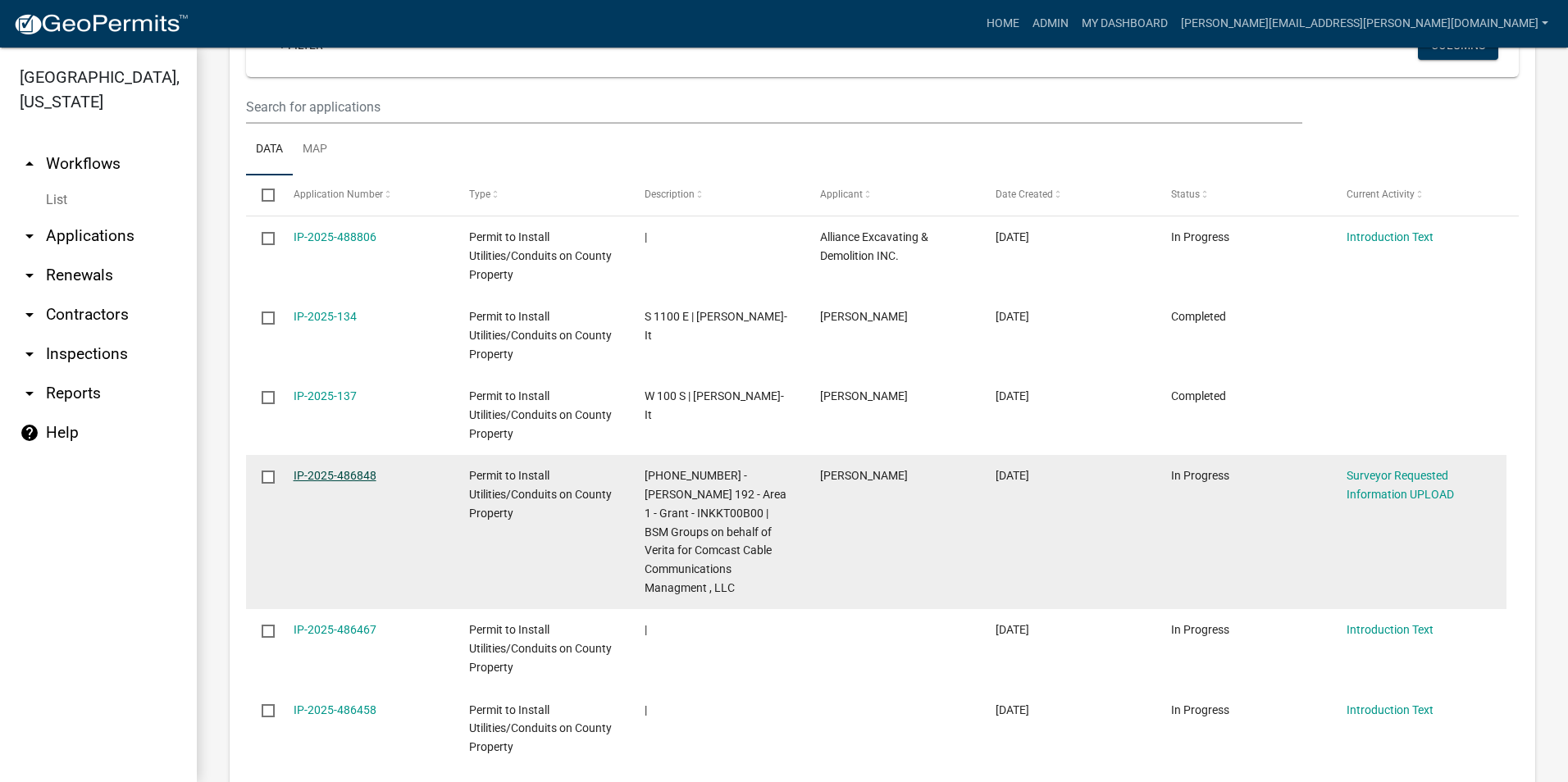
click at [356, 477] on link "IP-2025-486848" at bounding box center [335, 476] width 83 height 13
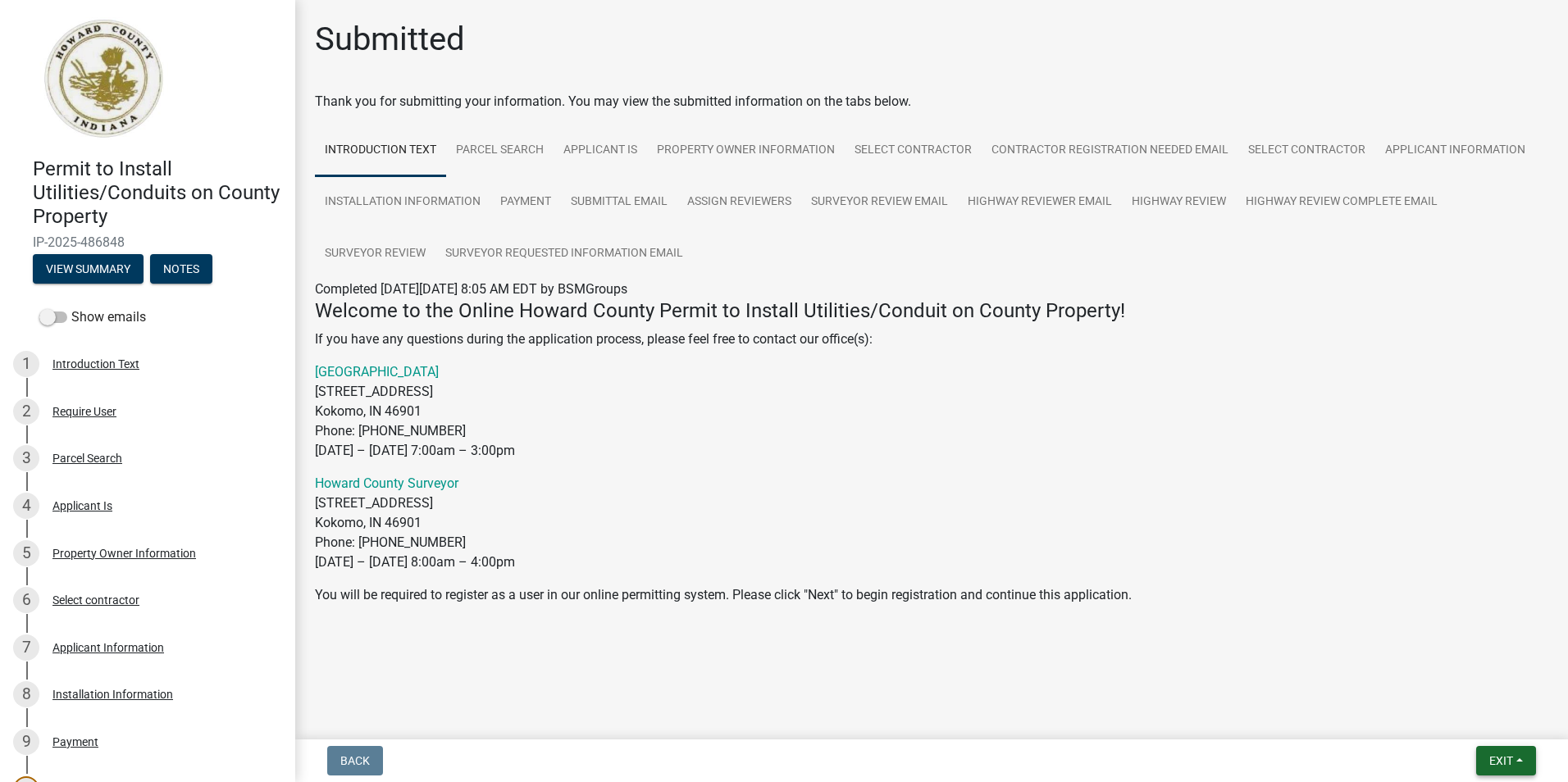
click at [1504, 758] on span "Exit" at bounding box center [1500, 761] width 24 height 13
click at [1446, 715] on button "Save & Exit" at bounding box center [1469, 718] width 131 height 40
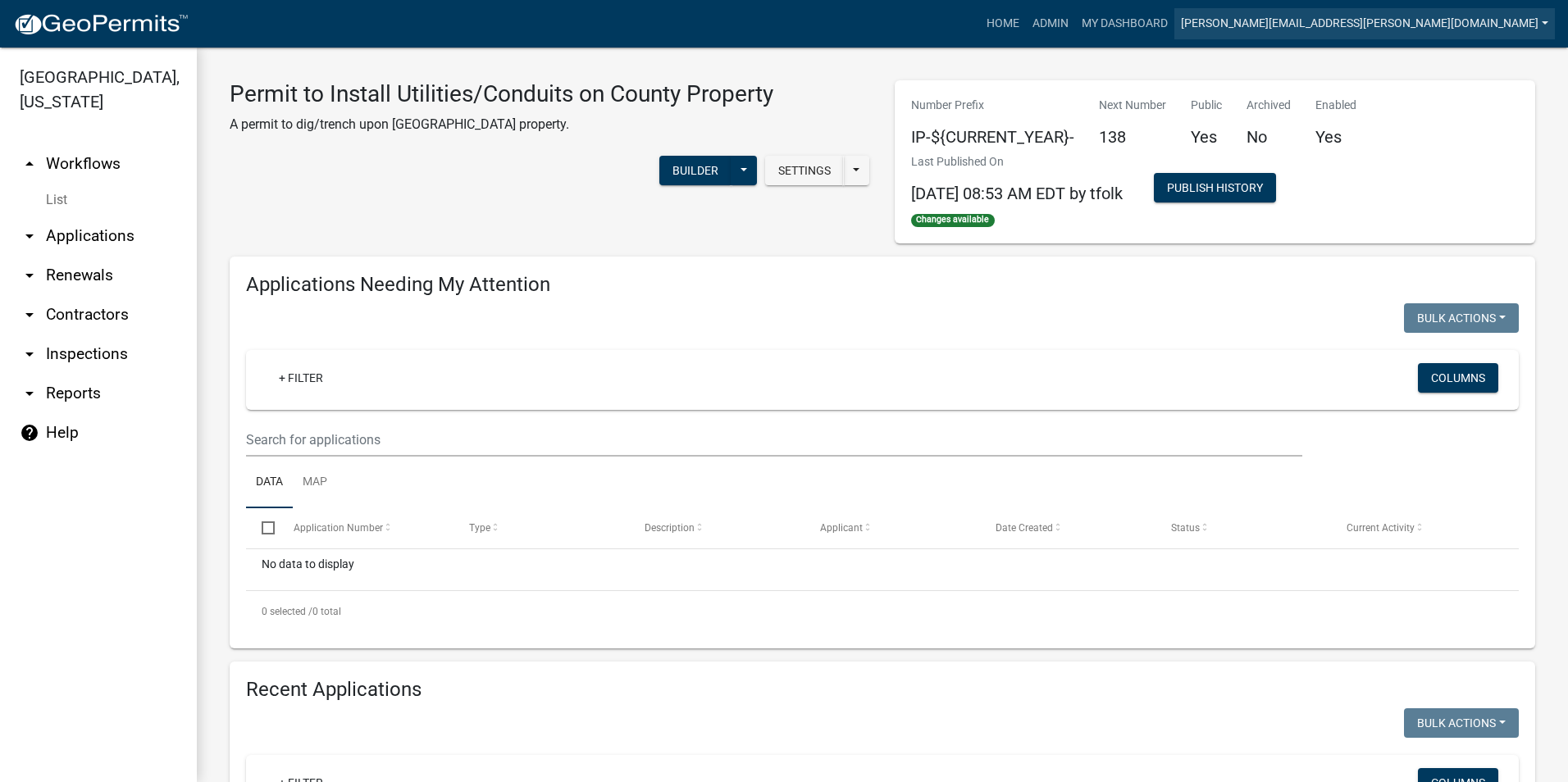
click at [1398, 19] on link "[PERSON_NAME][EMAIL_ADDRESS][PERSON_NAME][DOMAIN_NAME]" at bounding box center [1364, 24] width 381 height 31
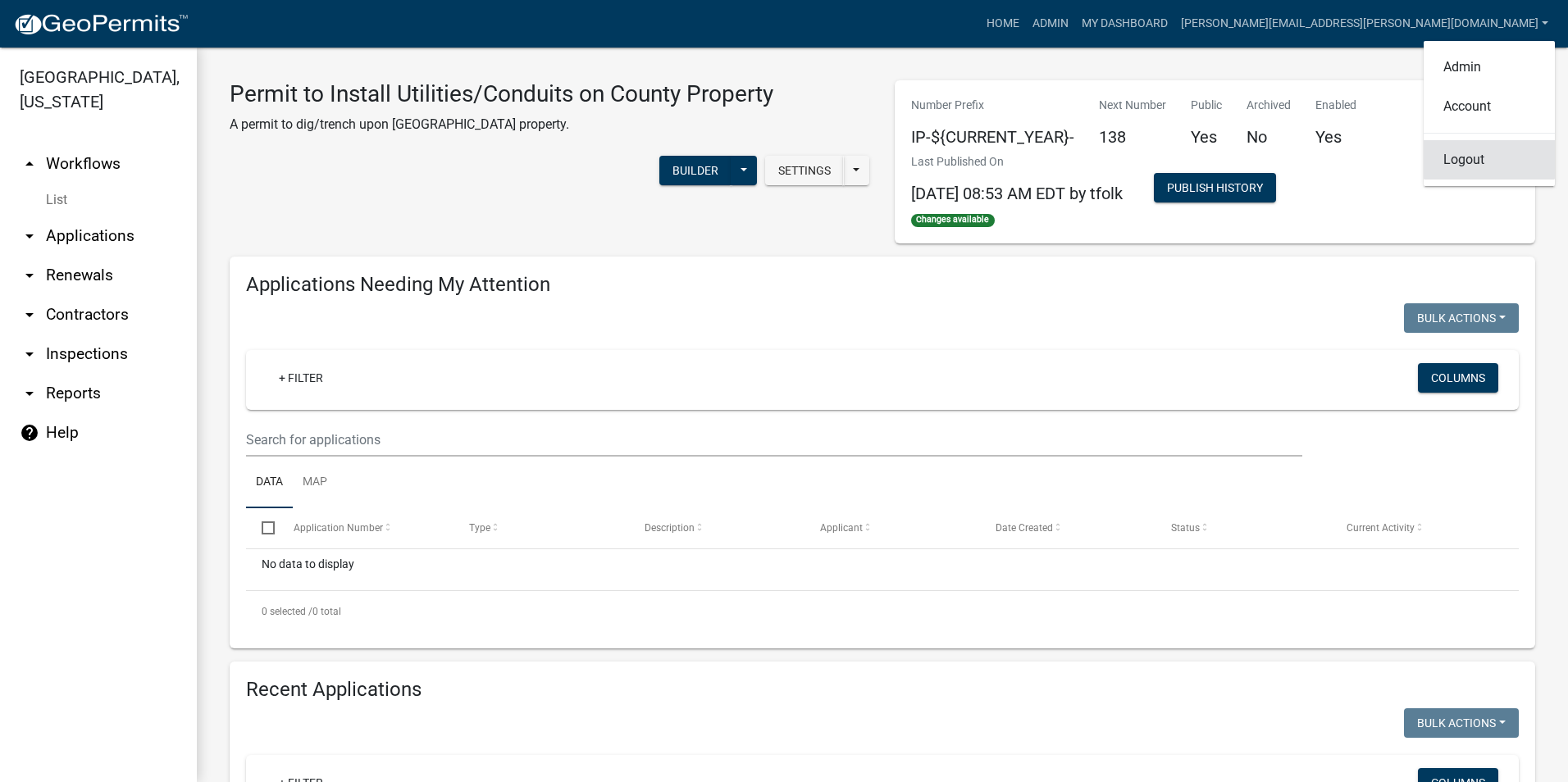
click at [1452, 164] on link "Logout" at bounding box center [1489, 159] width 131 height 40
